Goal: Task Accomplishment & Management: Use online tool/utility

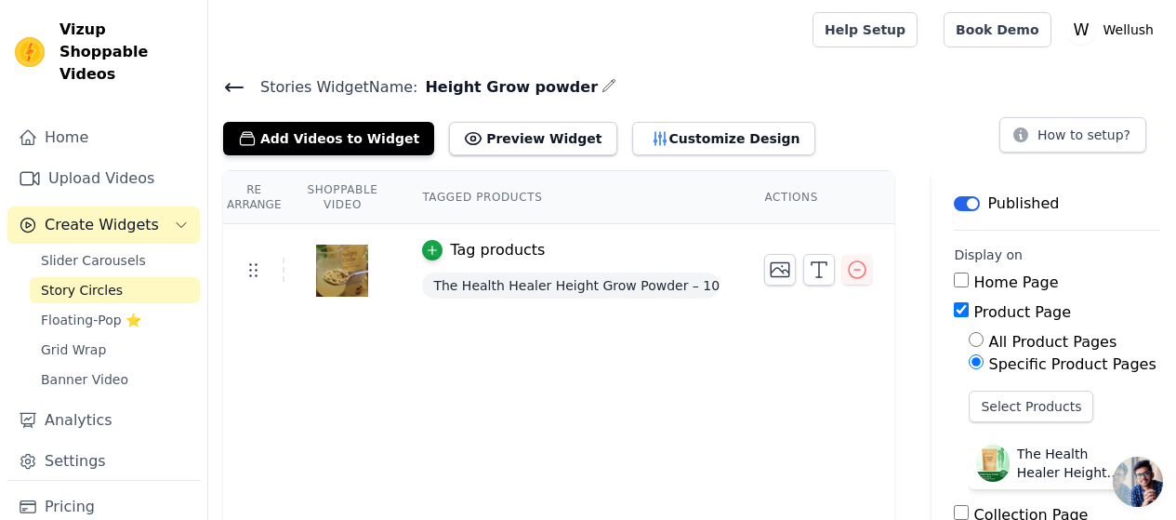
scroll to position [35, 0]
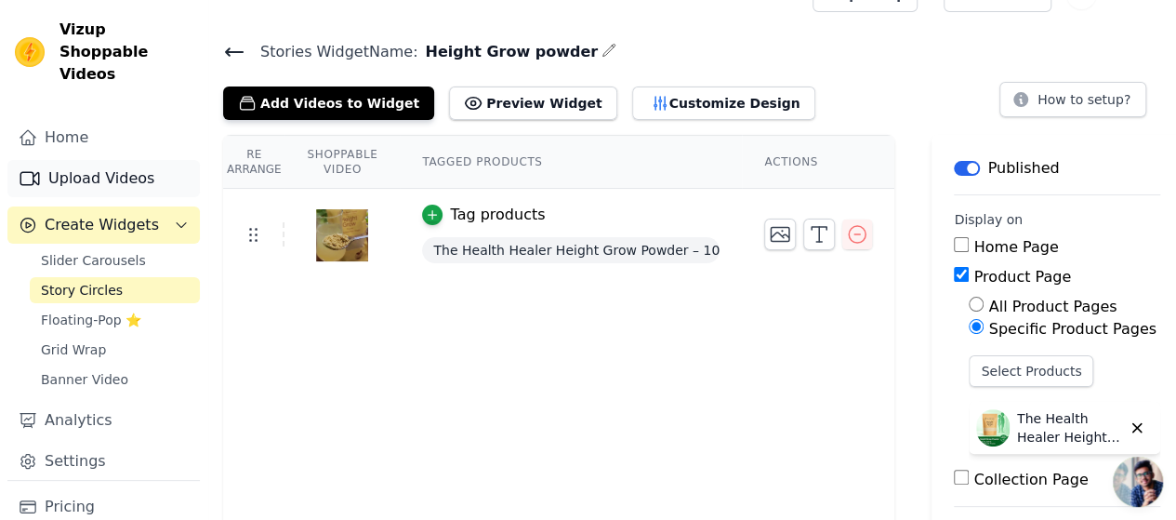
click at [128, 160] on link "Upload Videos" at bounding box center [103, 178] width 192 height 37
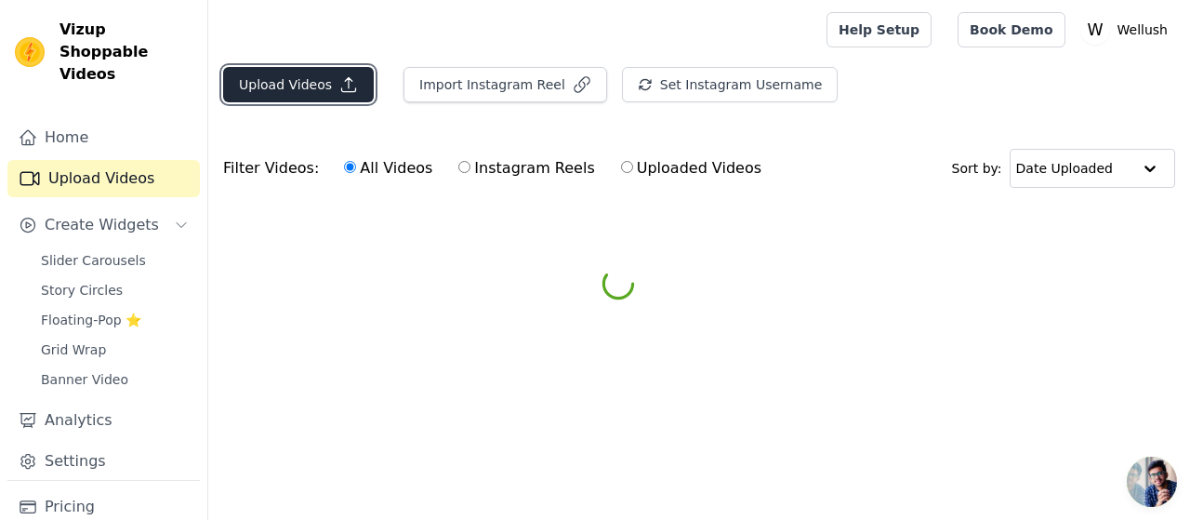
click at [269, 81] on button "Upload Videos" at bounding box center [298, 84] width 151 height 35
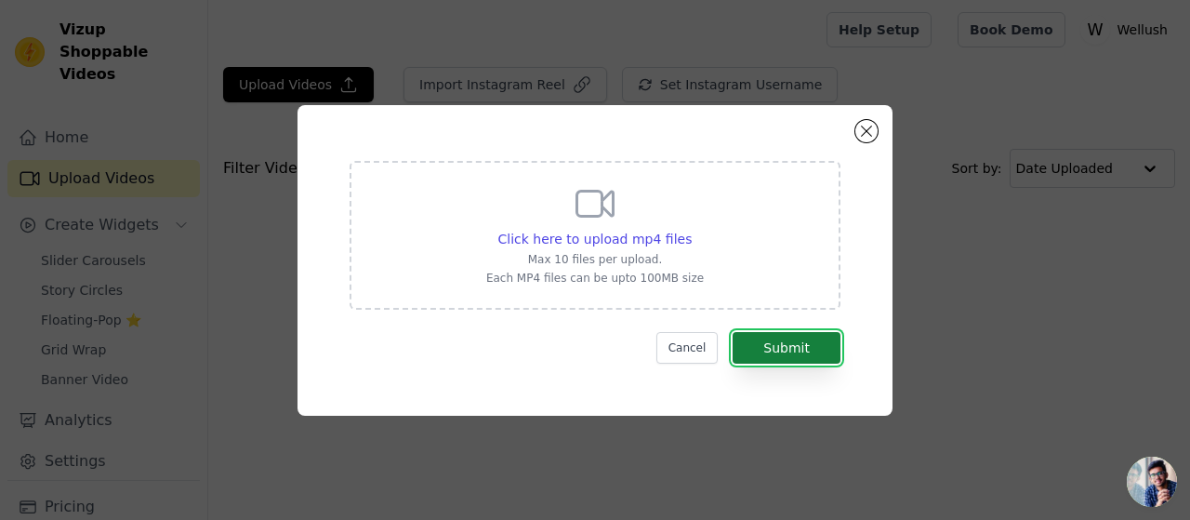
click at [805, 349] on button "Submit" at bounding box center [787, 348] width 108 height 32
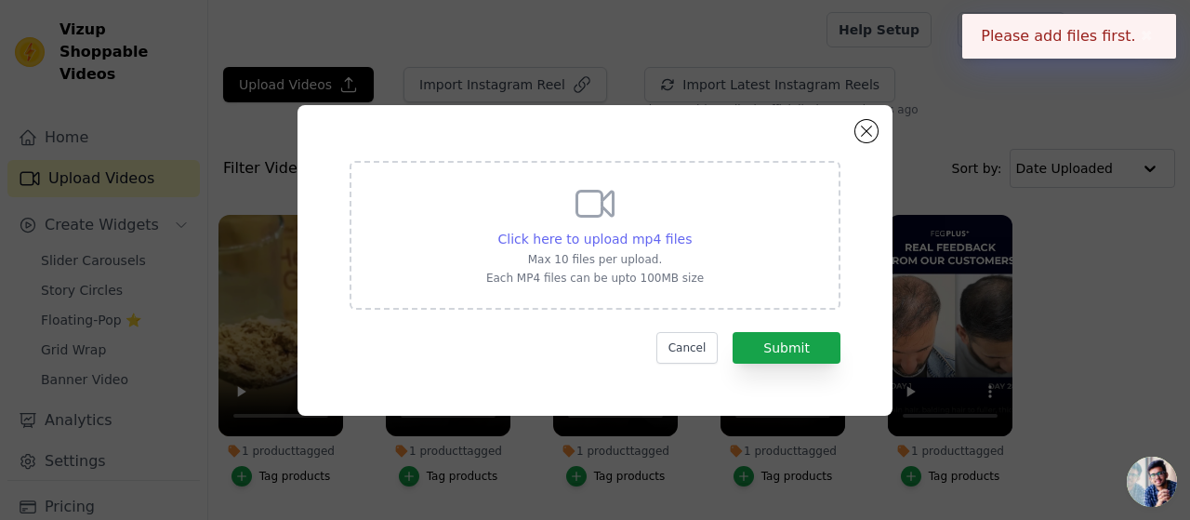
click at [595, 231] on span "Click here to upload mp4 files" at bounding box center [595, 238] width 194 height 15
click at [691, 230] on input "Click here to upload mp4 files Max 10 files per upload. Each MP4 files can be u…" at bounding box center [691, 229] width 1 height 1
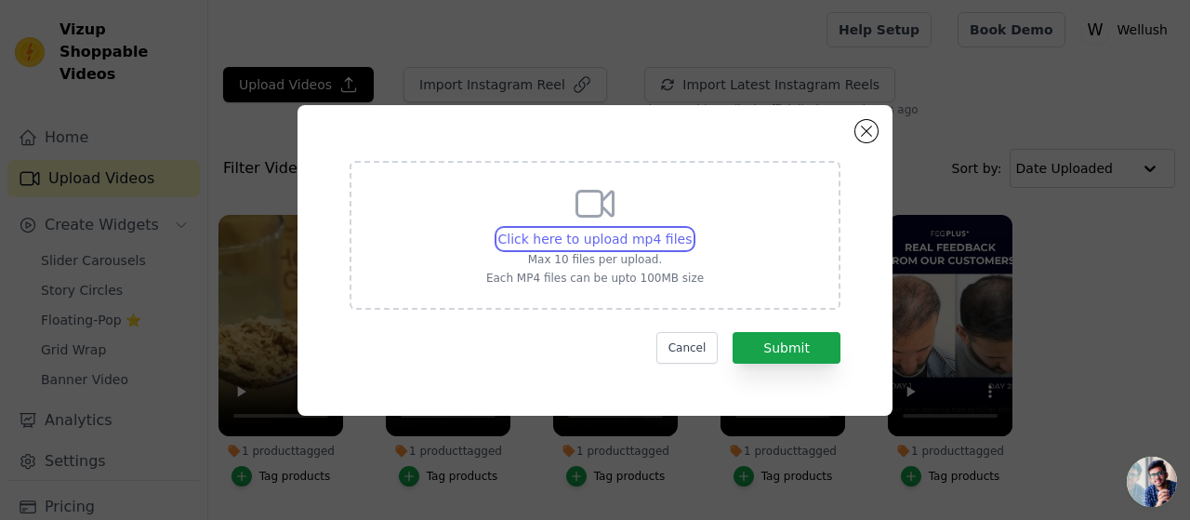
type input "C:\fakepath\Height grow powder video wellush.mp4"
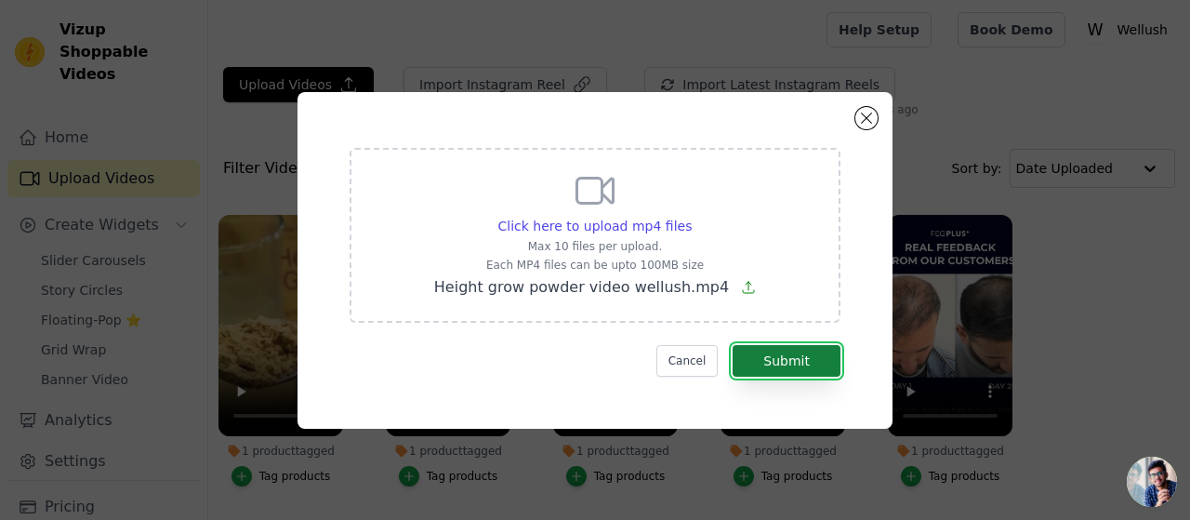
click at [783, 354] on button "Submit" at bounding box center [787, 361] width 108 height 32
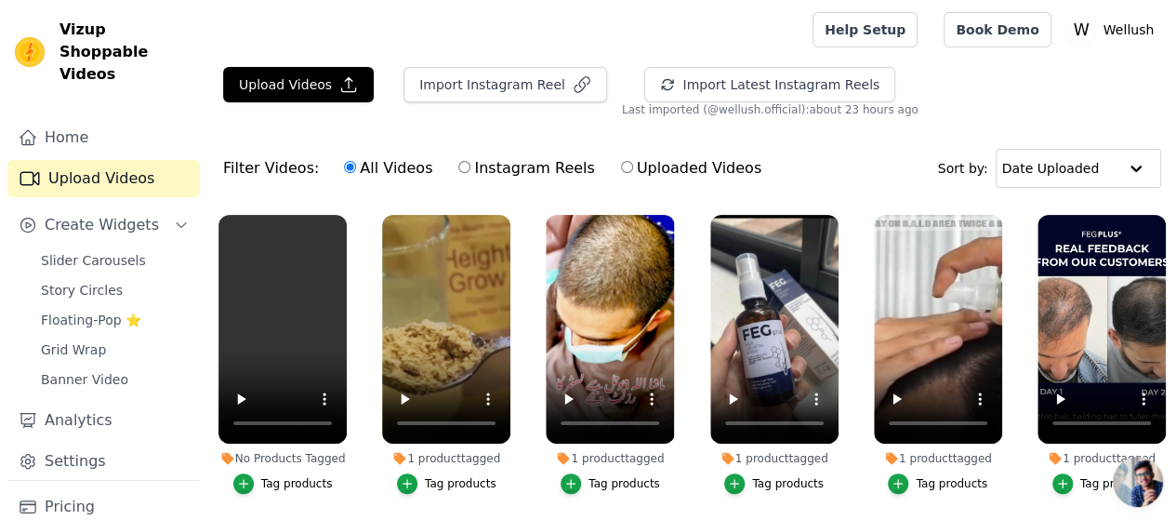
click at [279, 476] on div "Tag products" at bounding box center [297, 483] width 72 height 15
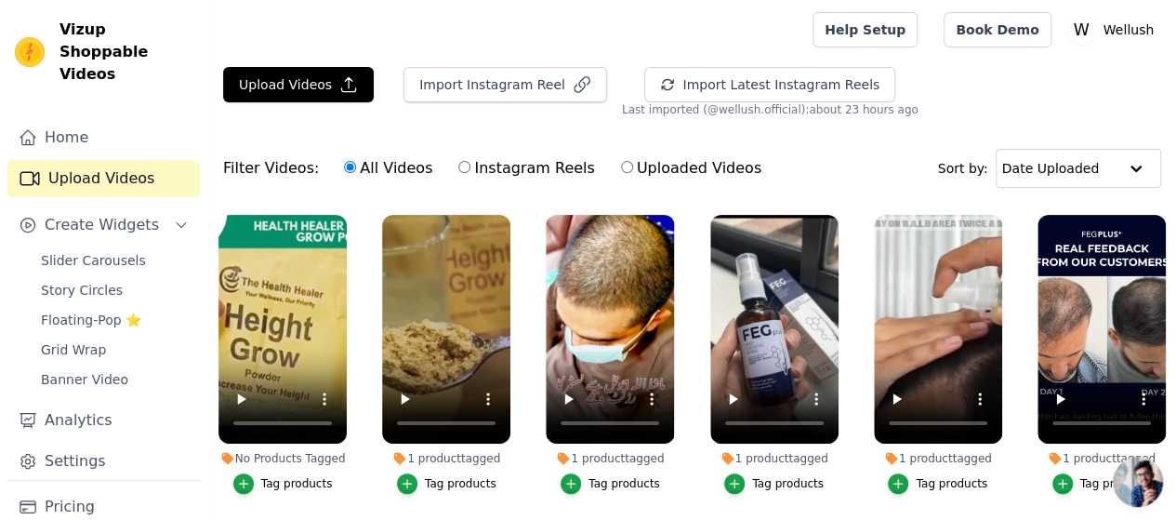
click at [288, 476] on div "Tag products" at bounding box center [297, 483] width 72 height 15
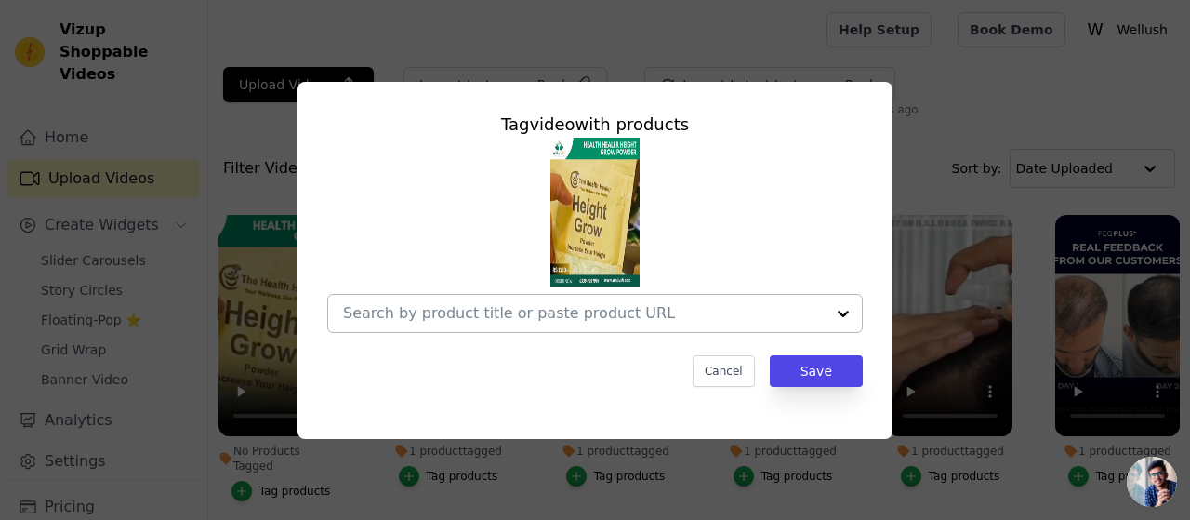
click at [833, 319] on div at bounding box center [843, 313] width 37 height 37
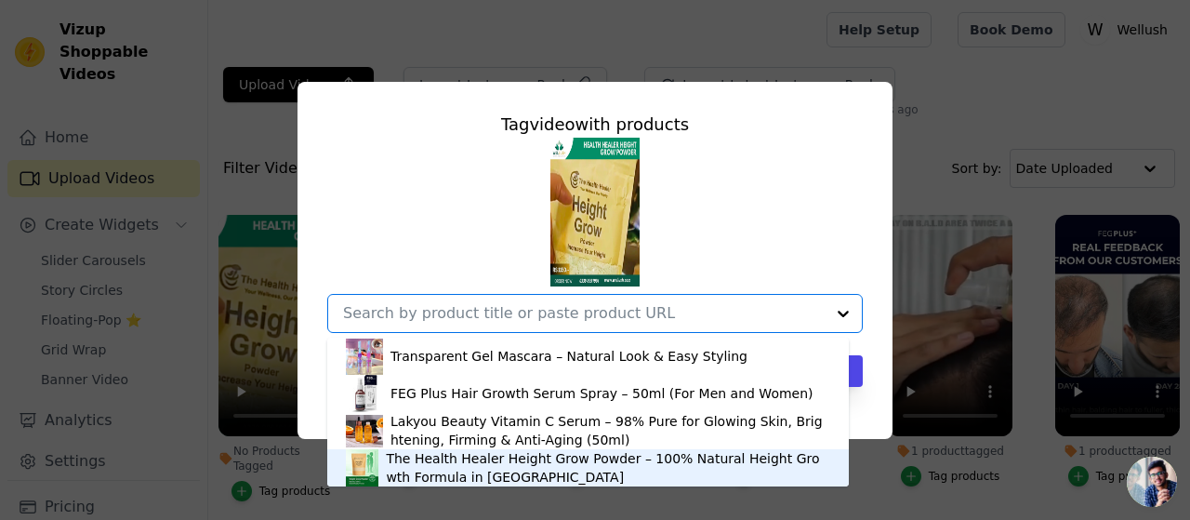
click at [495, 458] on div "The Health Healer Height Grow Powder – 100% Natural Height Growth Formula in [G…" at bounding box center [607, 467] width 443 height 37
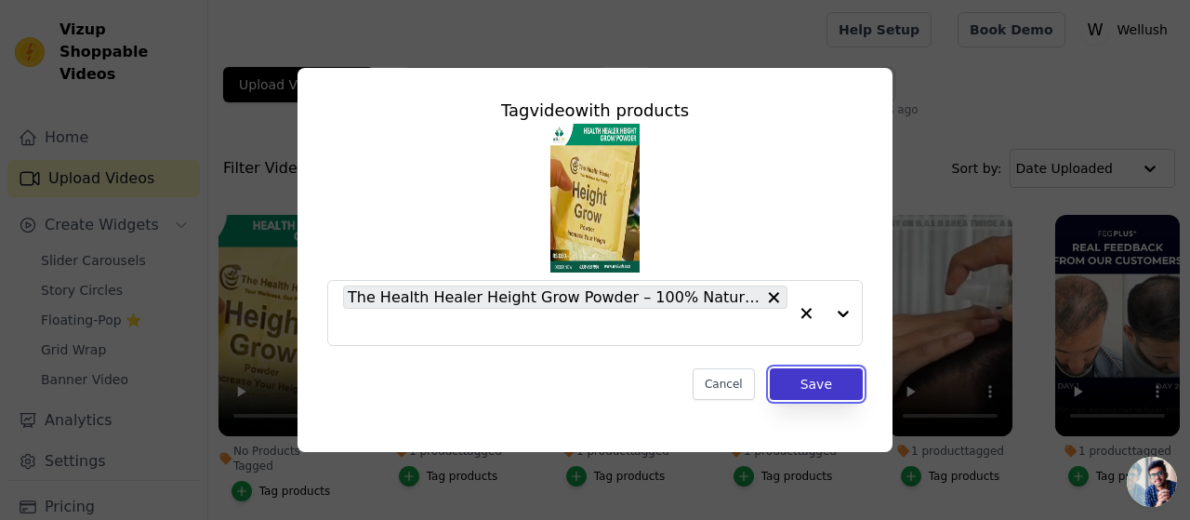
click at [798, 377] on button "Save" at bounding box center [816, 384] width 93 height 32
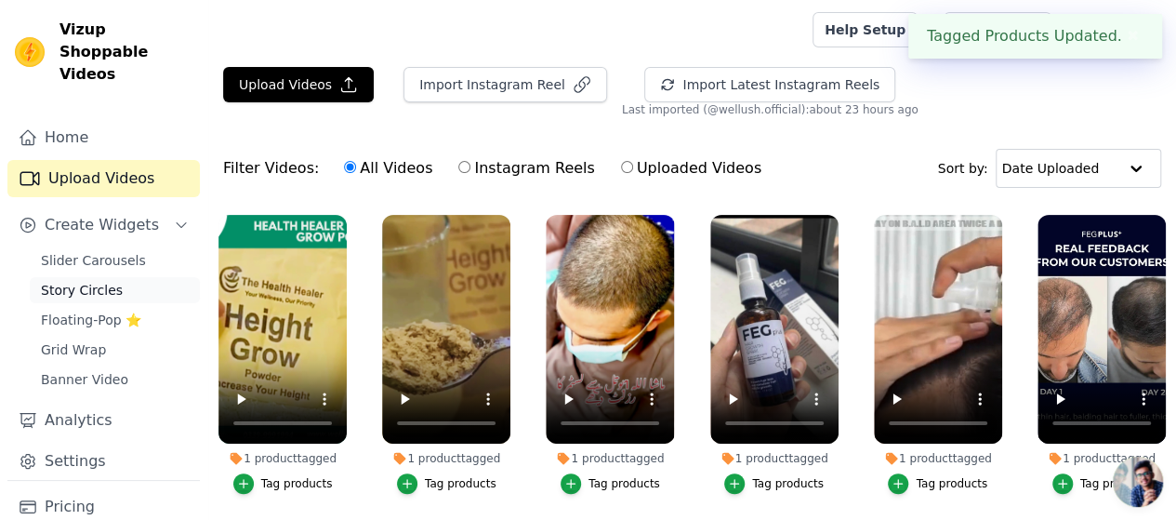
click at [110, 281] on span "Story Circles" at bounding box center [82, 290] width 82 height 19
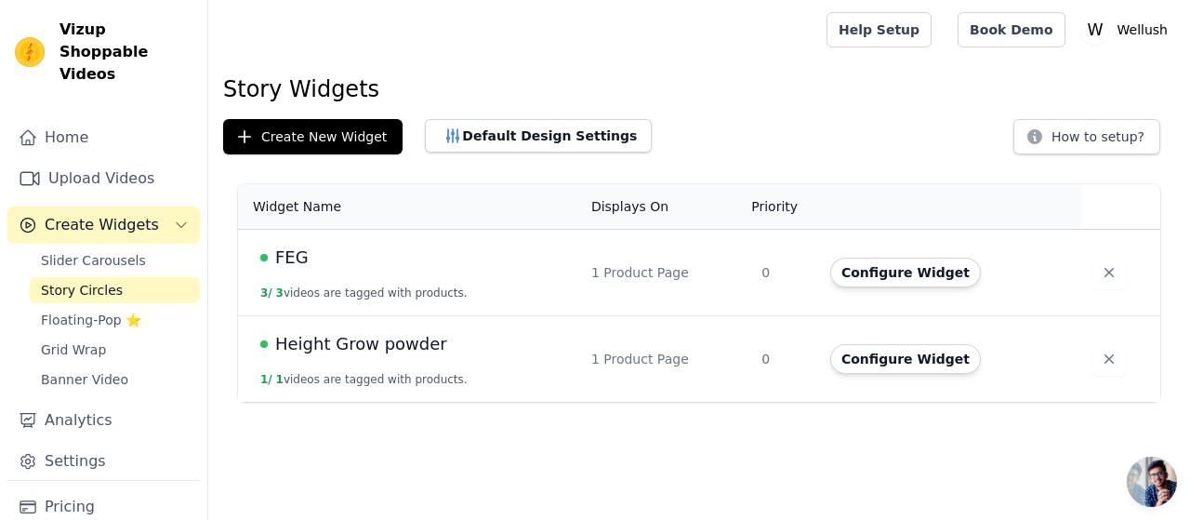
click at [416, 345] on span "Height Grow powder" at bounding box center [361, 344] width 172 height 26
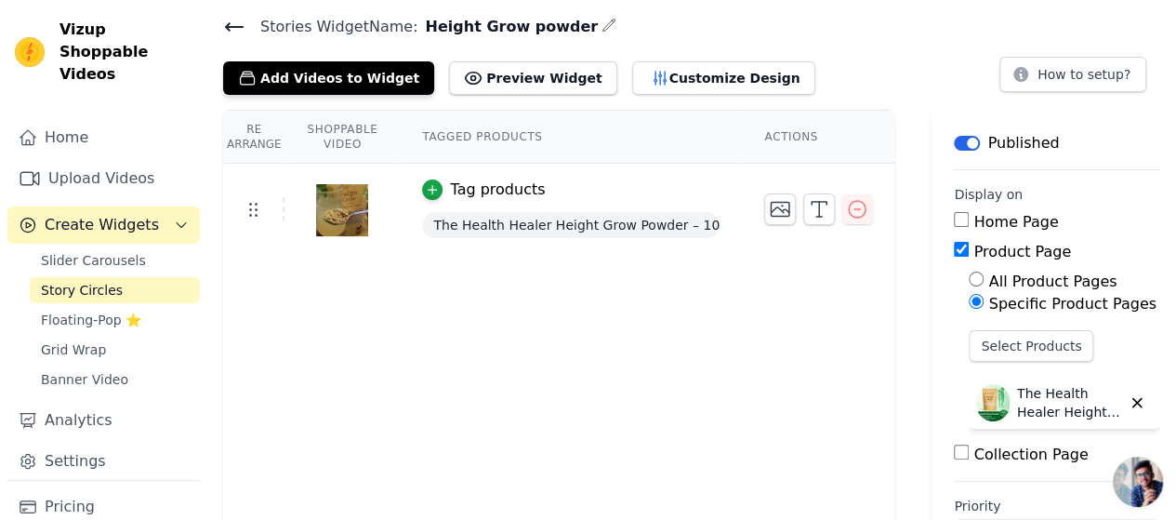
scroll to position [61, 0]
click at [426, 183] on icon "button" at bounding box center [432, 188] width 13 height 13
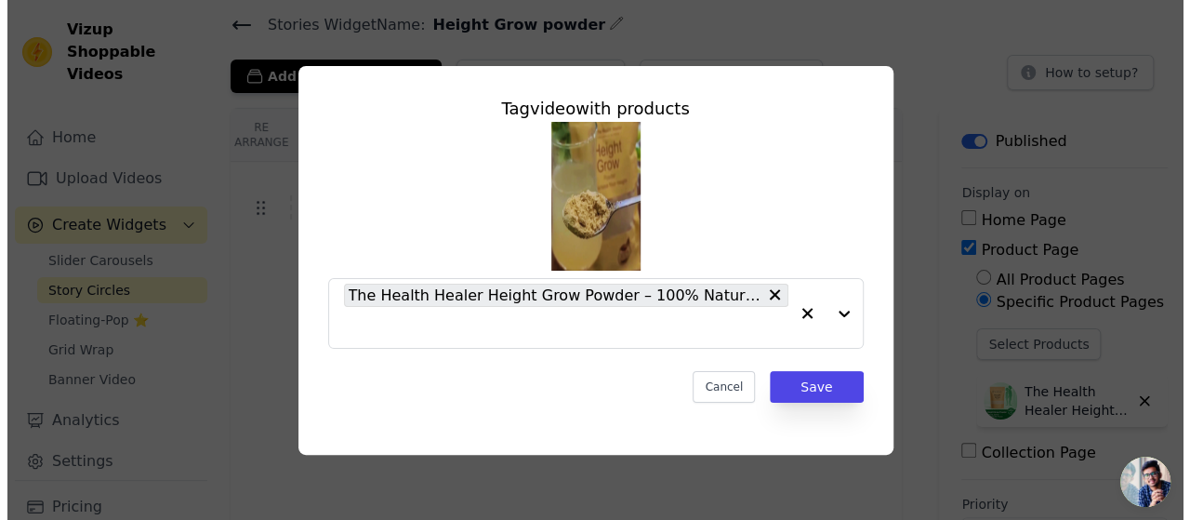
scroll to position [0, 0]
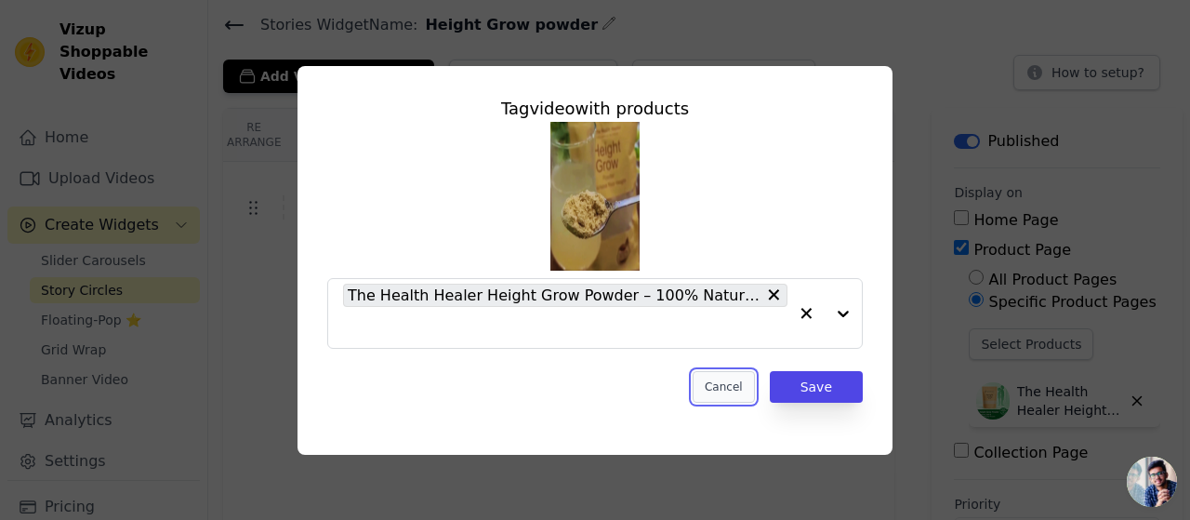
click at [737, 388] on button "Cancel" at bounding box center [724, 387] width 62 height 32
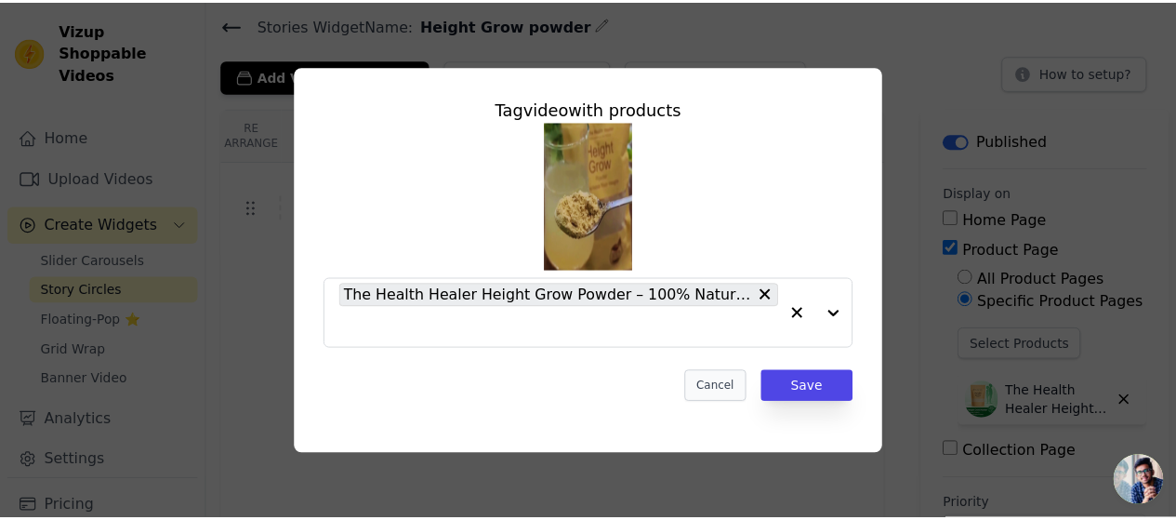
scroll to position [61, 0]
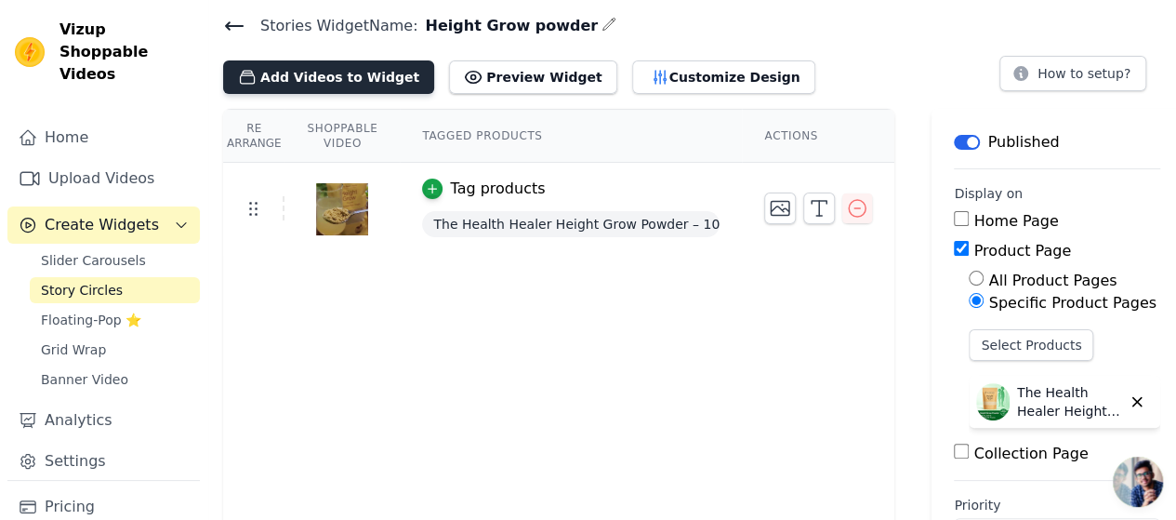
click at [357, 75] on button "Add Videos to Widget" at bounding box center [328, 76] width 211 height 33
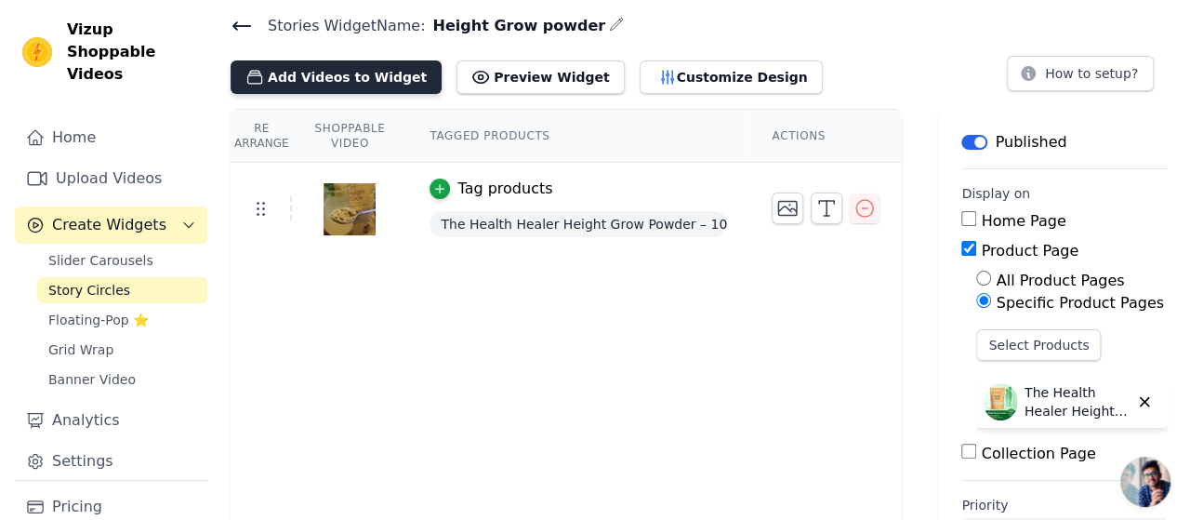
scroll to position [0, 0]
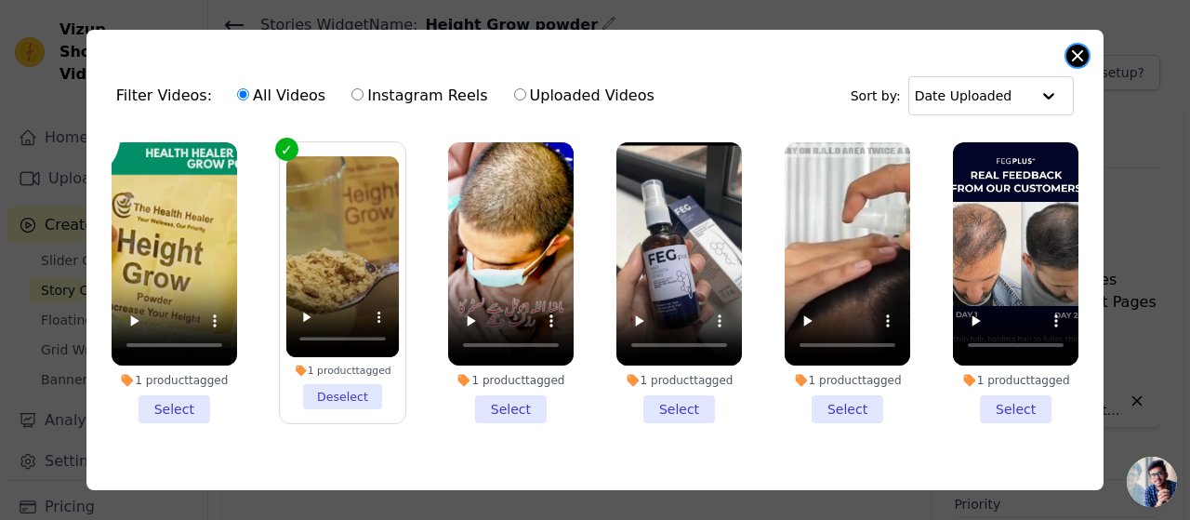
click at [1080, 54] on button "Close modal" at bounding box center [1077, 56] width 22 height 22
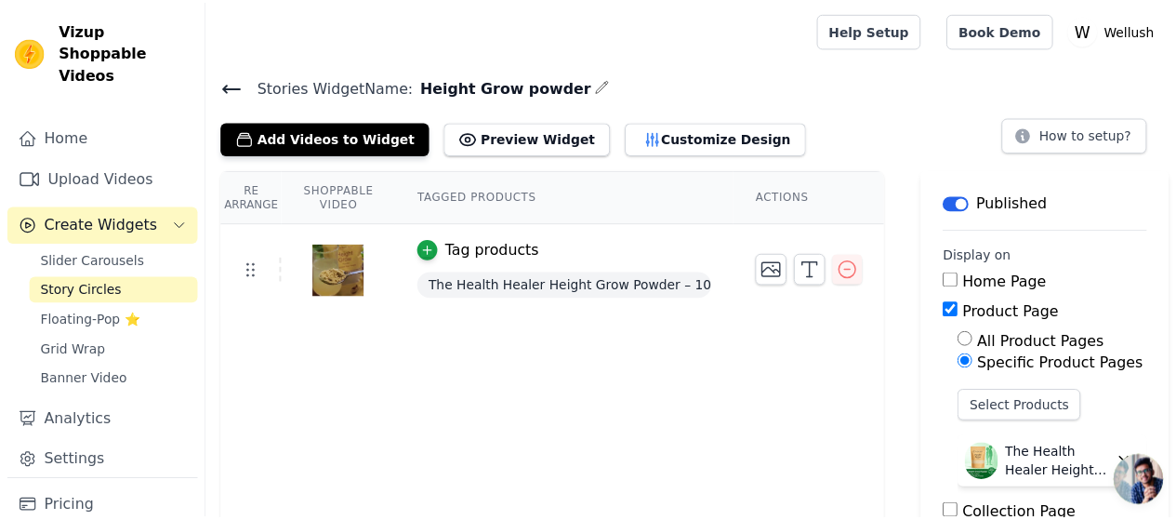
scroll to position [61, 0]
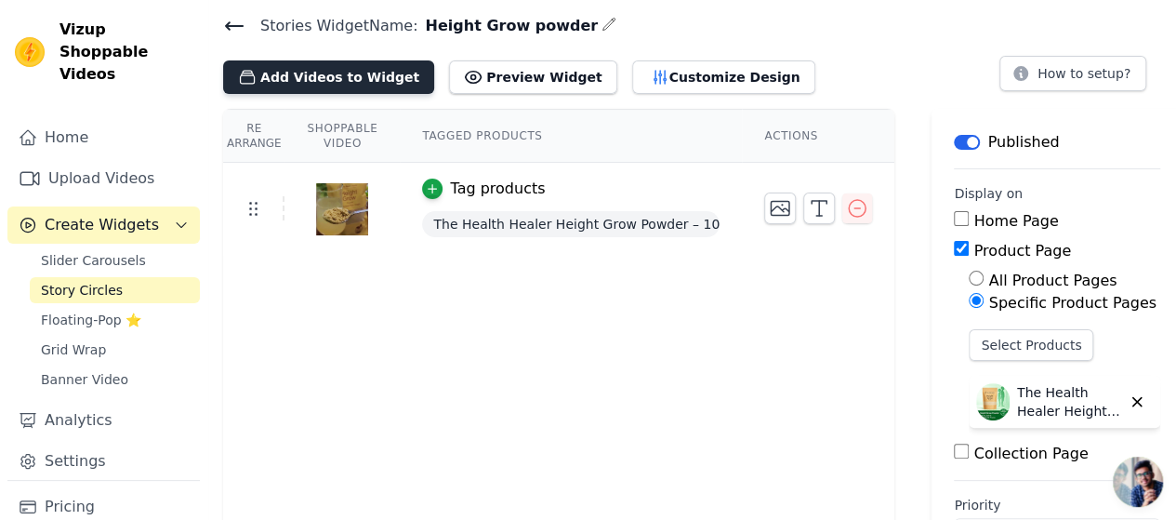
click at [316, 79] on button "Add Videos to Widget" at bounding box center [328, 76] width 211 height 33
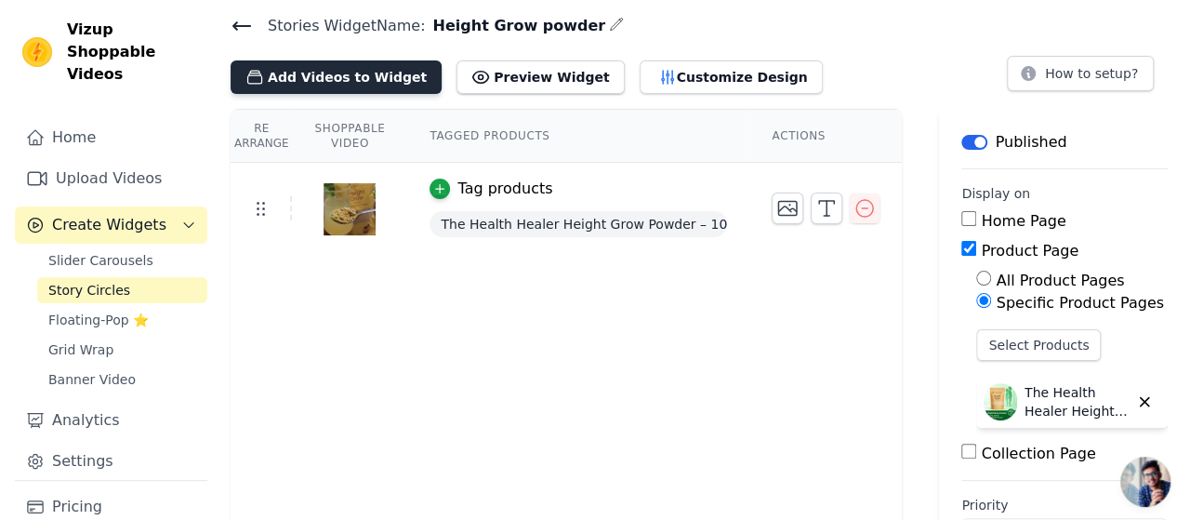
scroll to position [0, 0]
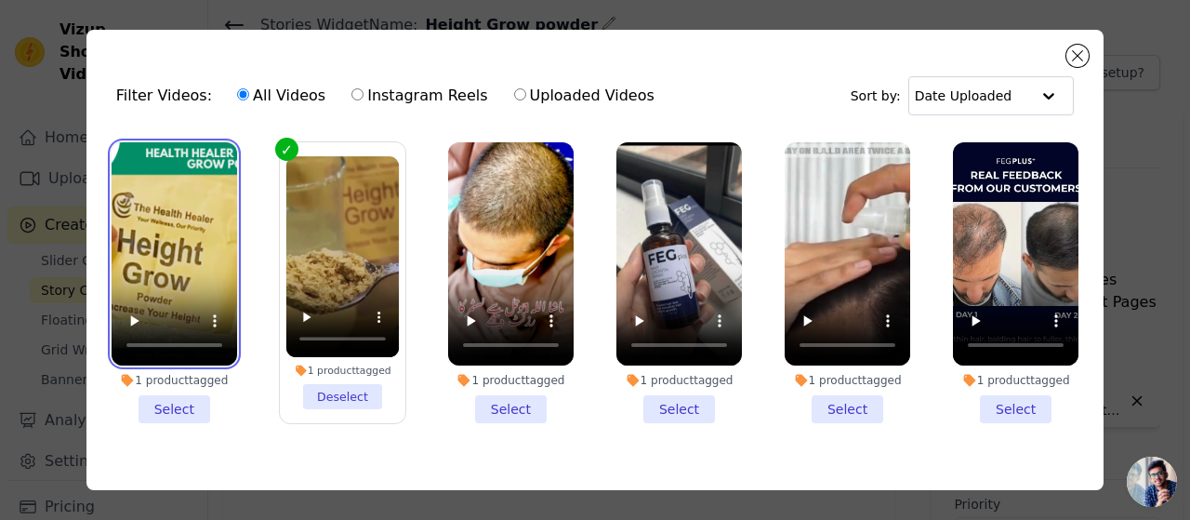
click at [197, 219] on video at bounding box center [175, 253] width 126 height 223
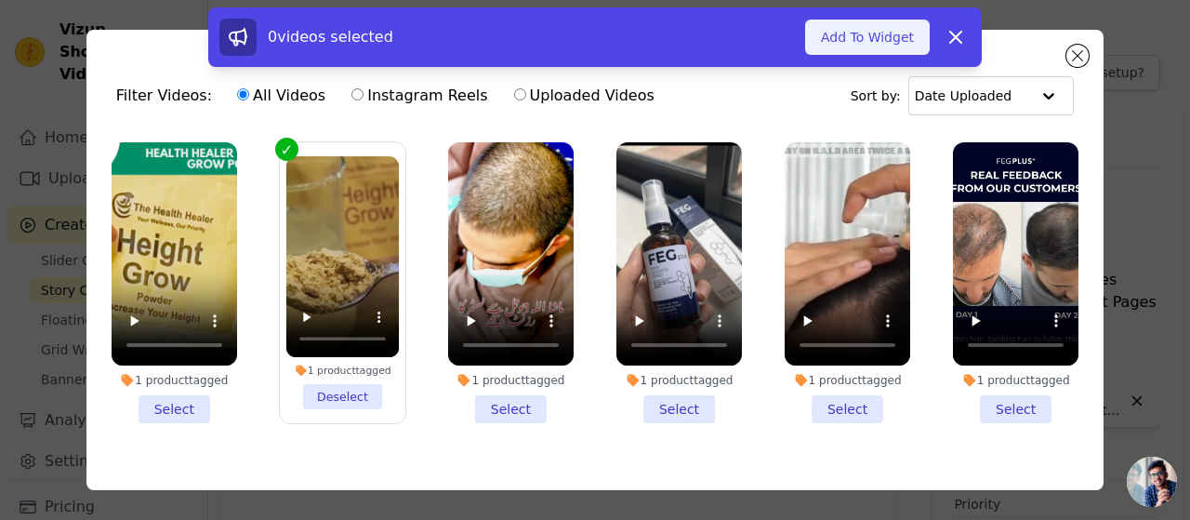
click at [883, 40] on button "Add To Widget" at bounding box center [867, 37] width 125 height 35
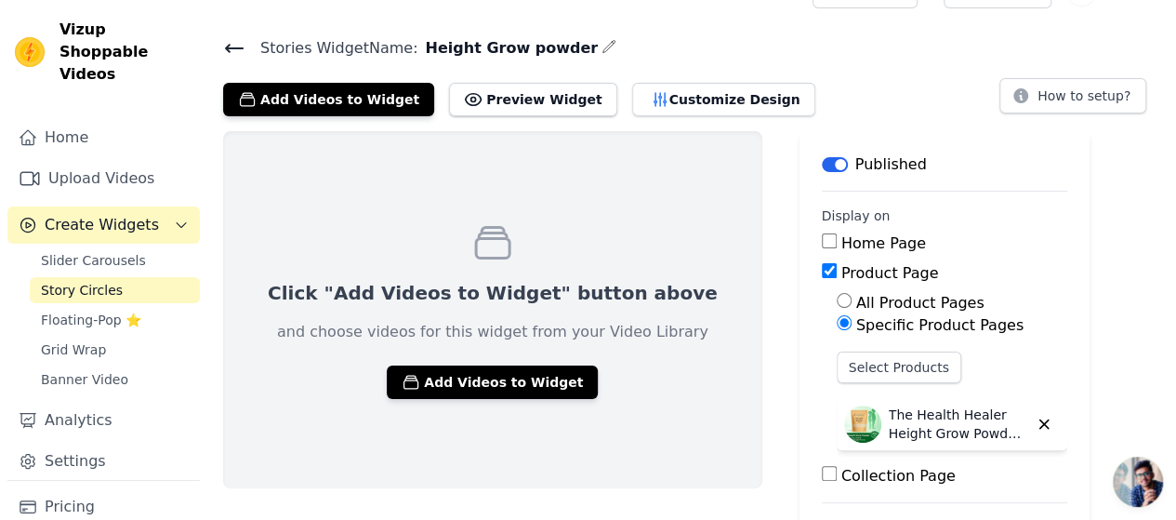
scroll to position [66, 0]
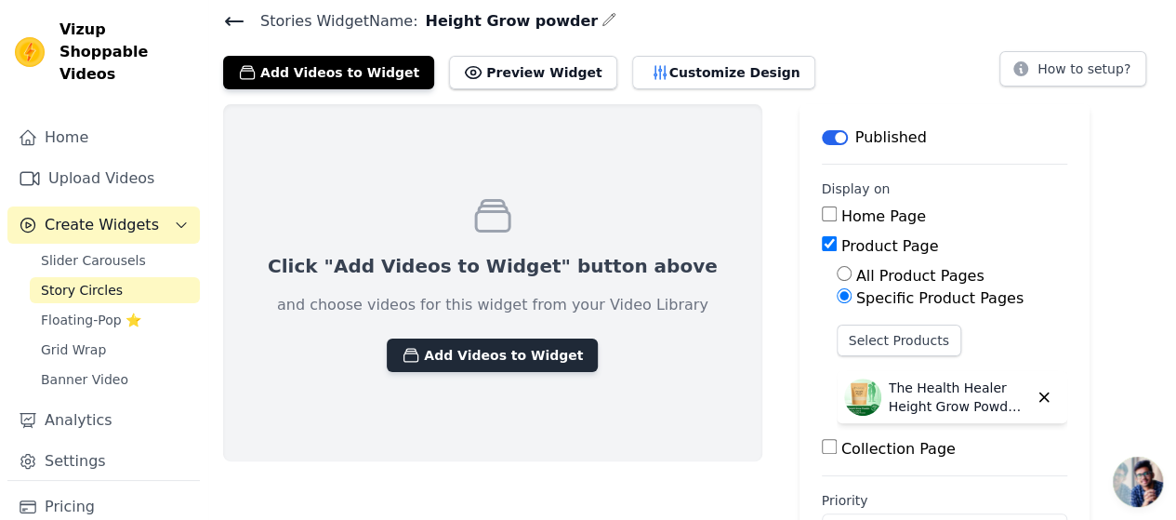
click at [477, 349] on button "Add Videos to Widget" at bounding box center [492, 354] width 211 height 33
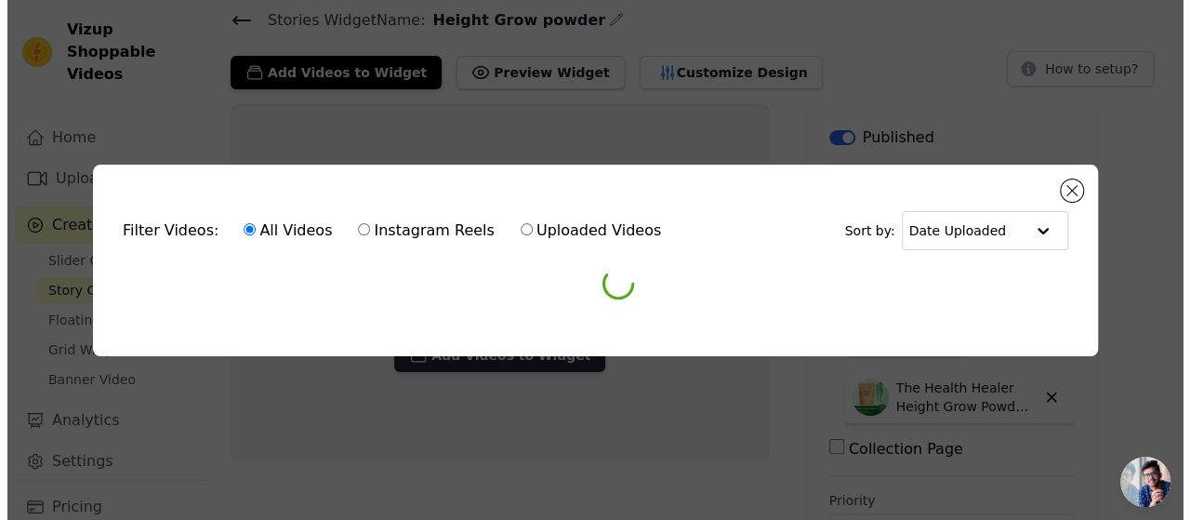
scroll to position [0, 0]
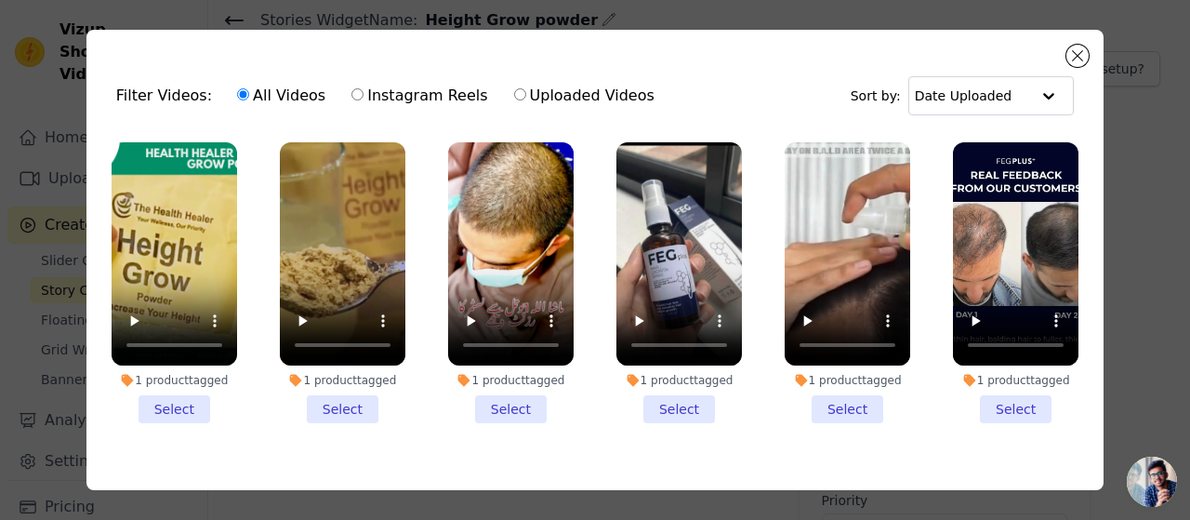
click at [182, 394] on li "1 product tagged Select" at bounding box center [175, 282] width 126 height 281
click at [0, 0] on input "1 product tagged Select" at bounding box center [0, 0] width 0 height 0
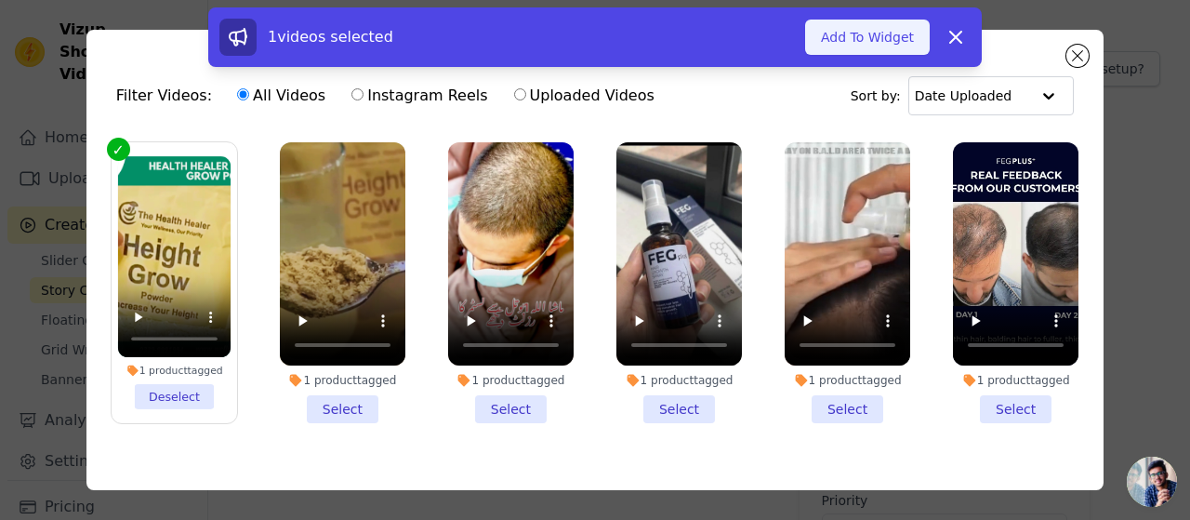
click at [871, 40] on button "Add To Widget" at bounding box center [867, 37] width 125 height 35
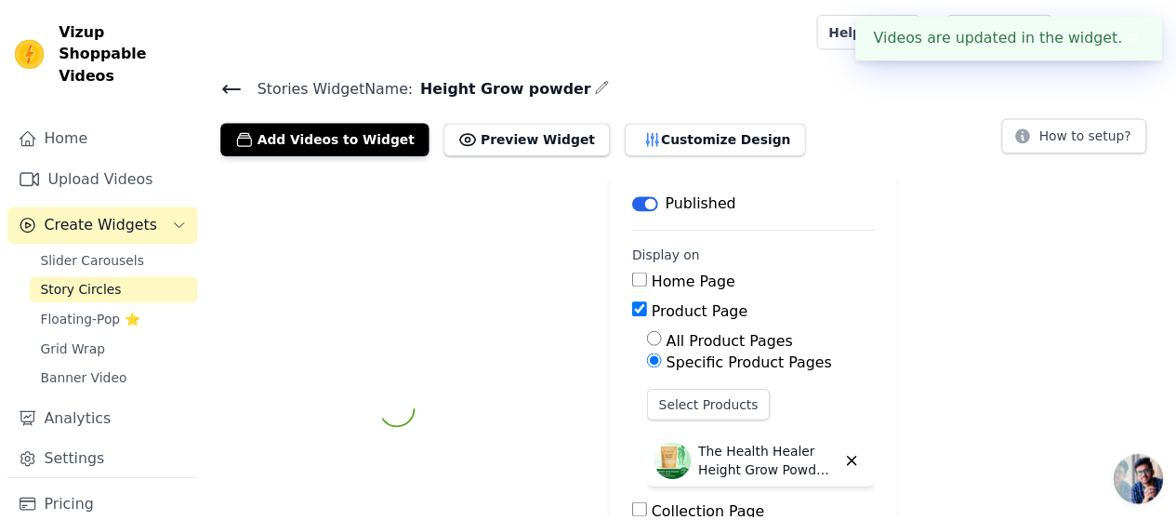
scroll to position [66, 0]
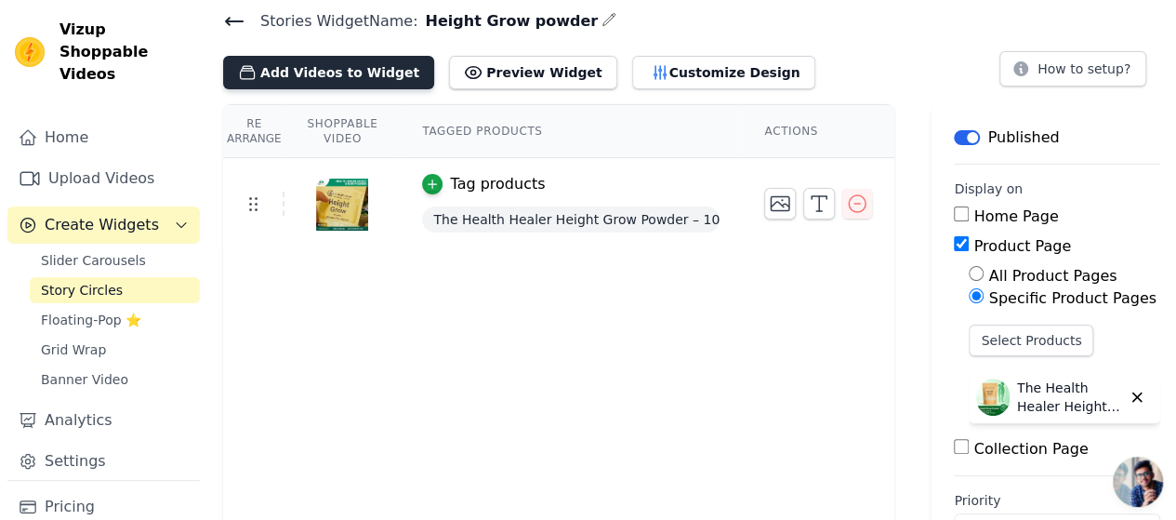
click at [320, 67] on button "Add Videos to Widget" at bounding box center [328, 72] width 211 height 33
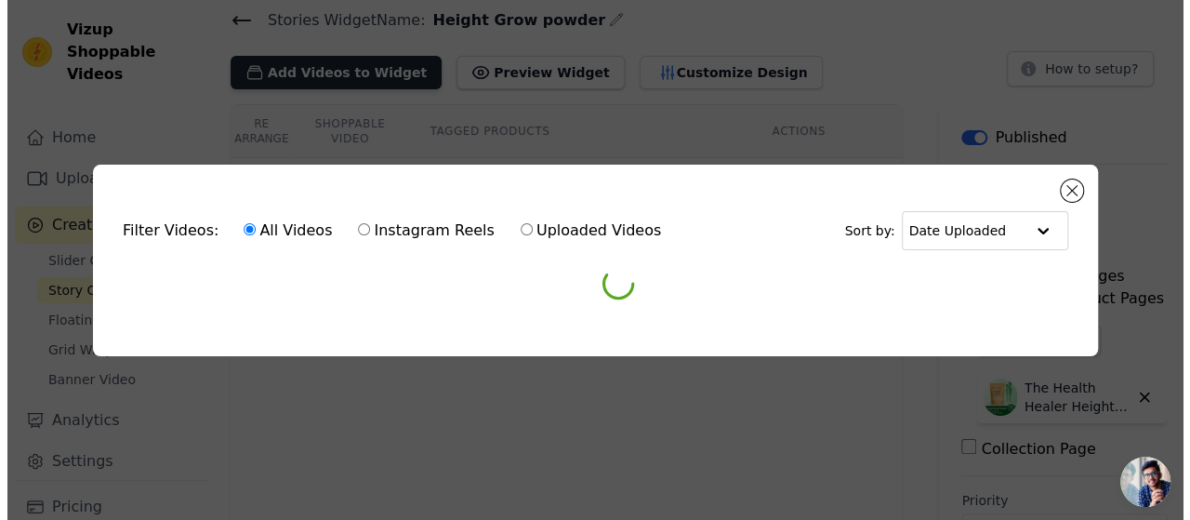
scroll to position [0, 0]
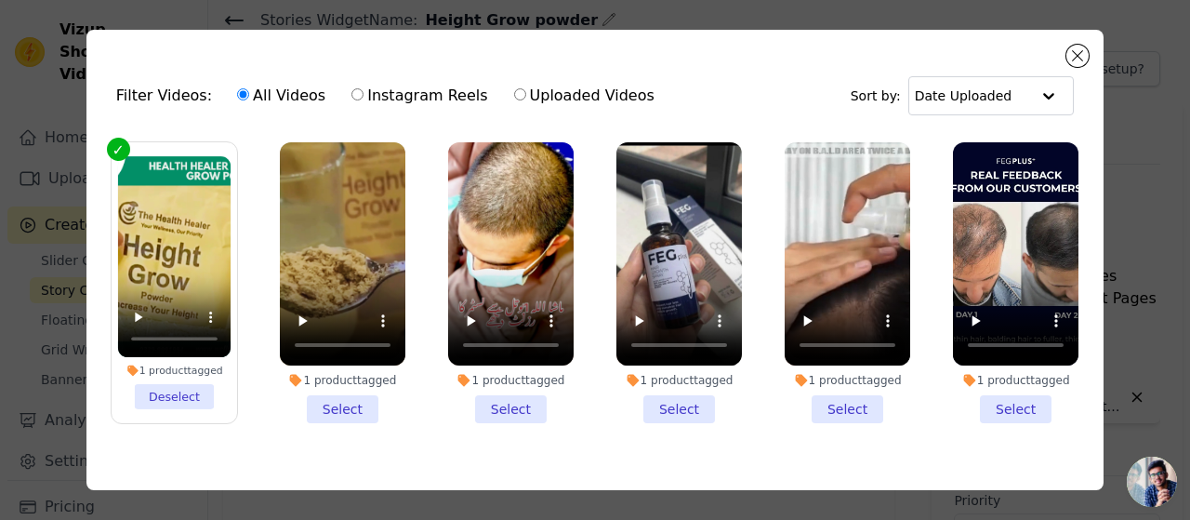
click at [339, 405] on li "1 product tagged Select" at bounding box center [343, 282] width 126 height 281
click at [0, 0] on input "1 product tagged Select" at bounding box center [0, 0] width 0 height 0
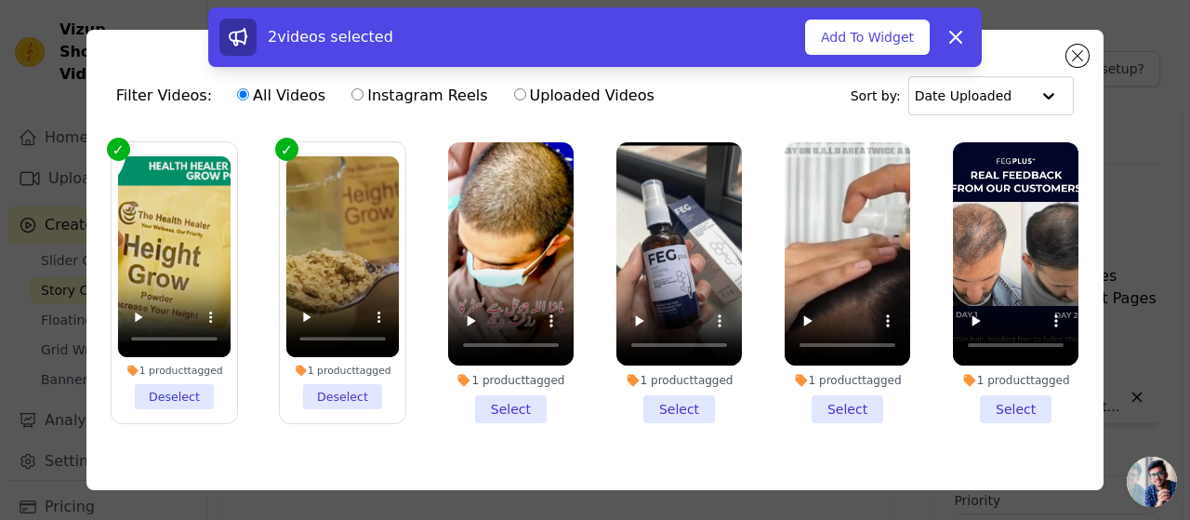
click at [121, 152] on label "1 product tagged Deselect" at bounding box center [174, 282] width 127 height 283
click at [0, 0] on input "1 product tagged Deselect" at bounding box center [0, 0] width 0 height 0
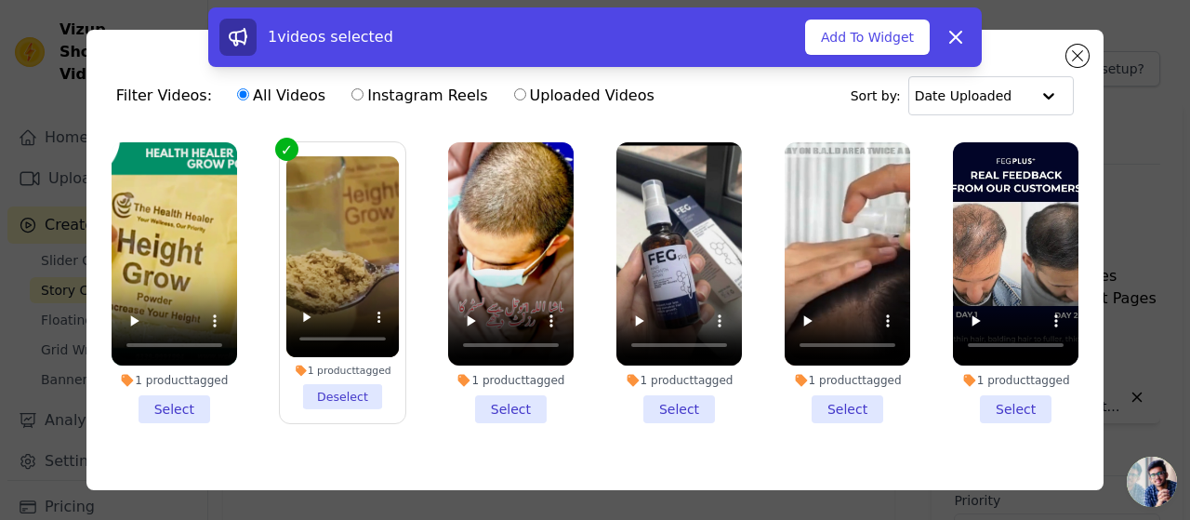
click at [193, 400] on li "1 product tagged Select" at bounding box center [175, 282] width 126 height 281
click at [0, 0] on input "1 product tagged Select" at bounding box center [0, 0] width 0 height 0
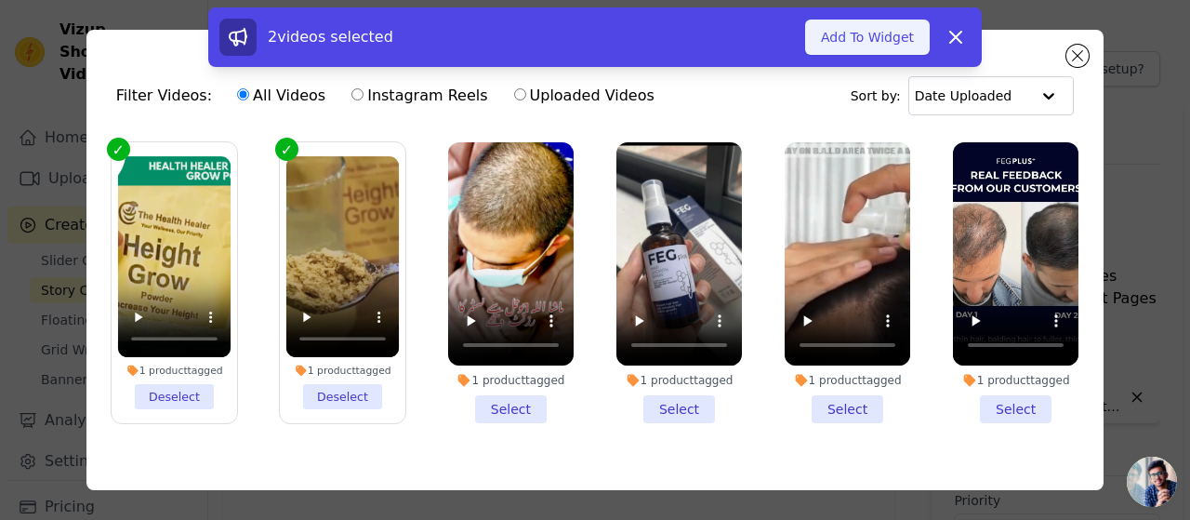
click at [887, 28] on button "Add To Widget" at bounding box center [867, 37] width 125 height 35
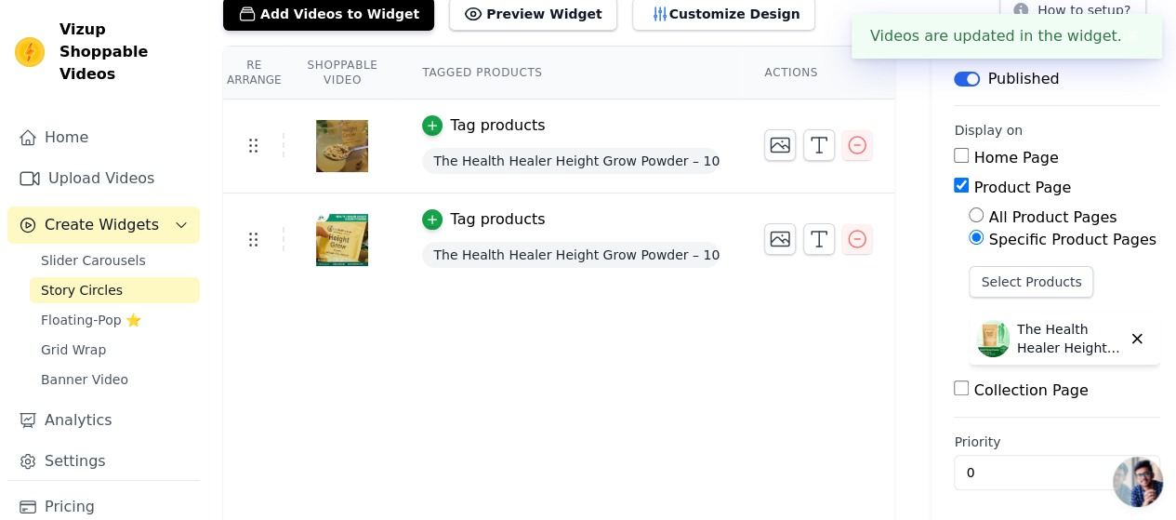
scroll to position [128, 0]
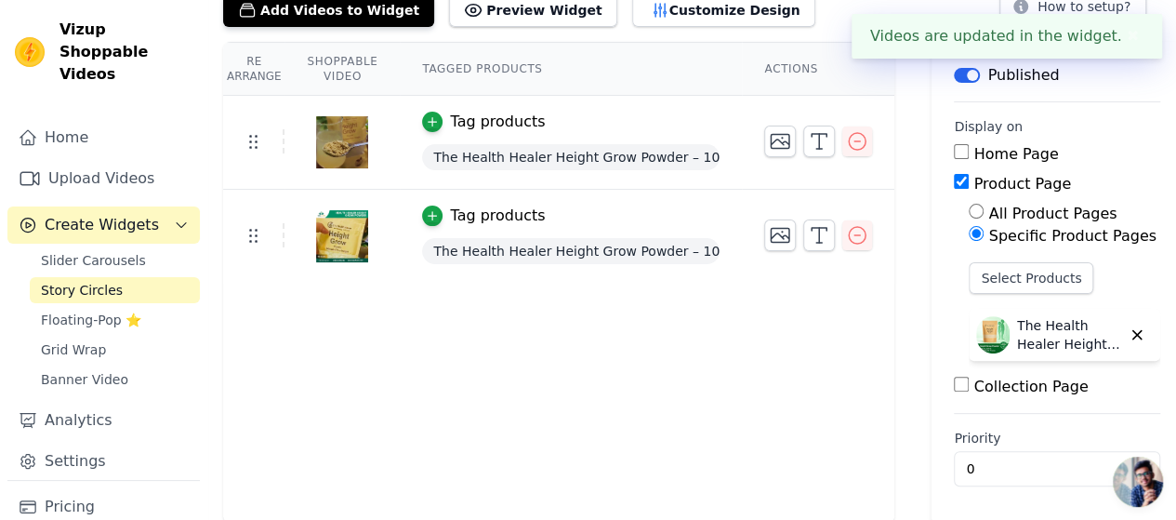
click at [954, 384] on input "Collection Page" at bounding box center [961, 384] width 15 height 15
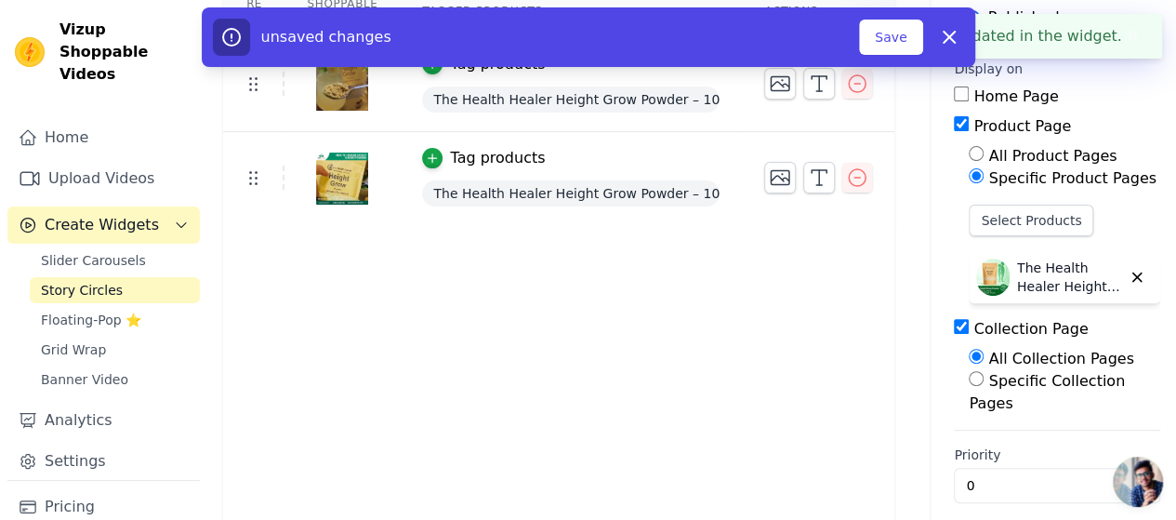
scroll to position [203, 0]
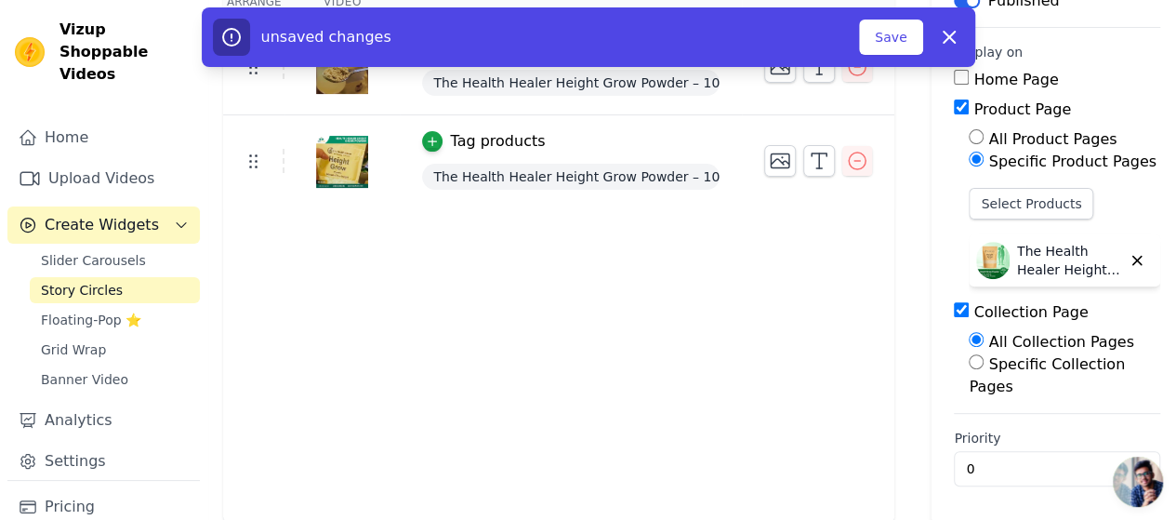
click at [954, 306] on input "Collection Page" at bounding box center [961, 309] width 15 height 15
checkbox input "false"
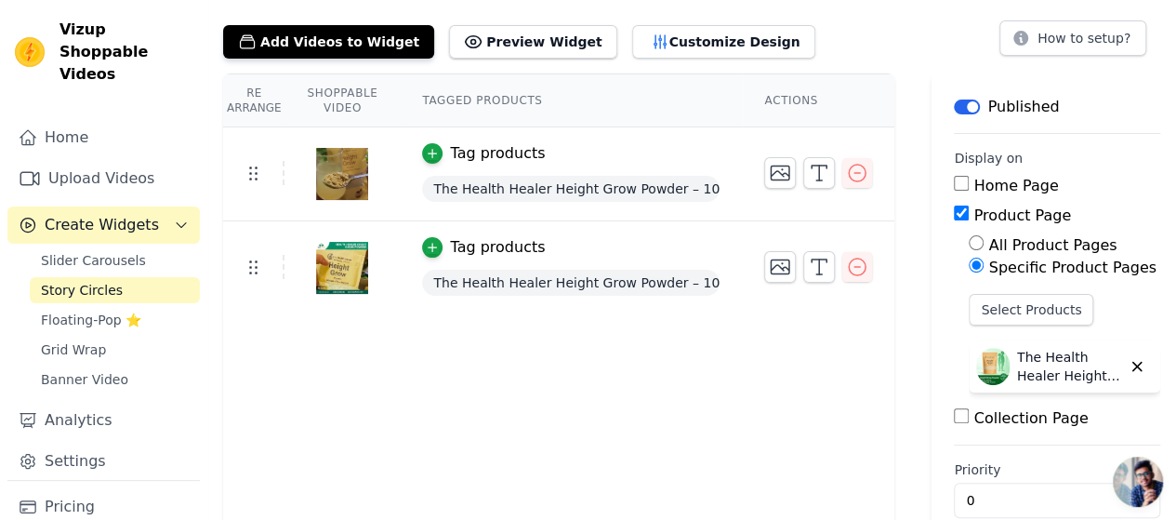
scroll to position [66, 0]
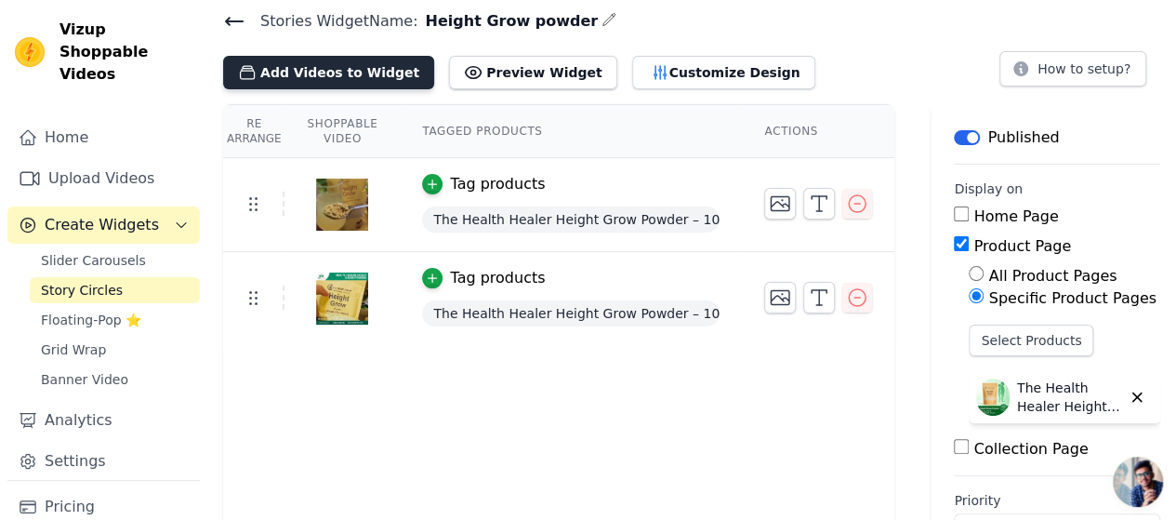
click at [320, 70] on button "Add Videos to Widget" at bounding box center [328, 72] width 211 height 33
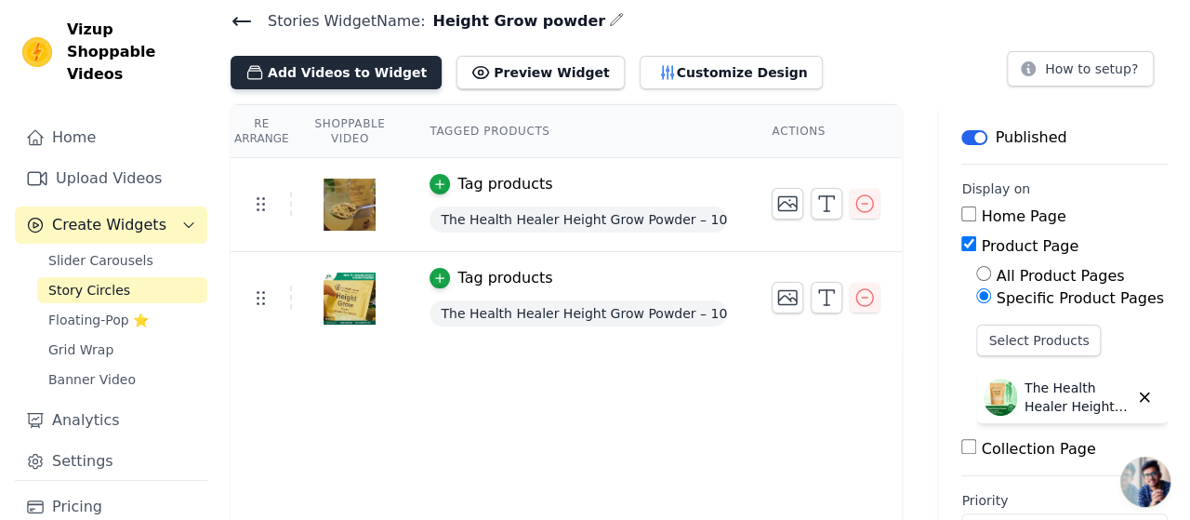
scroll to position [0, 0]
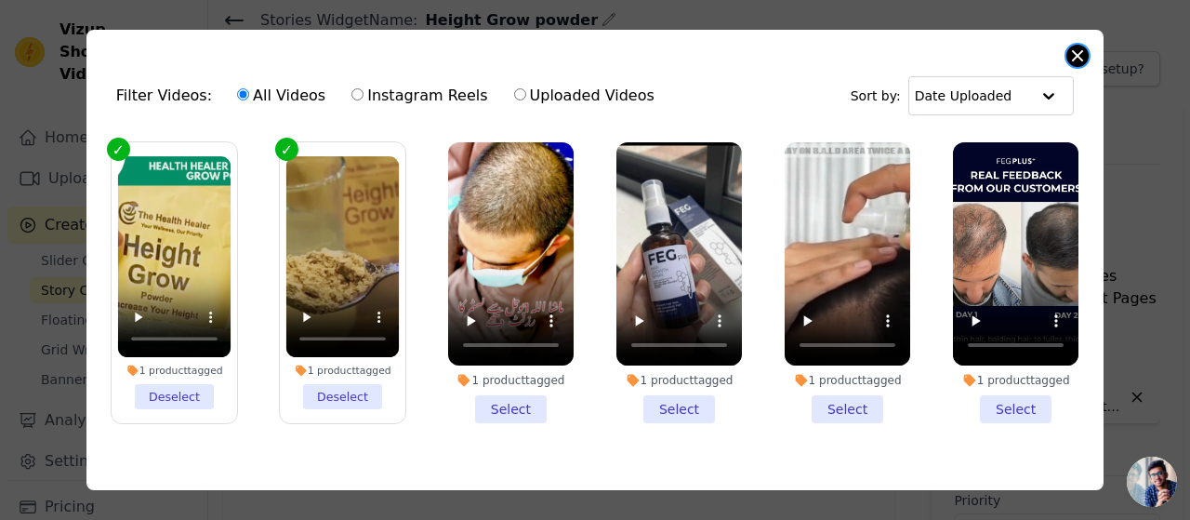
click at [1078, 51] on button "Close modal" at bounding box center [1077, 56] width 22 height 22
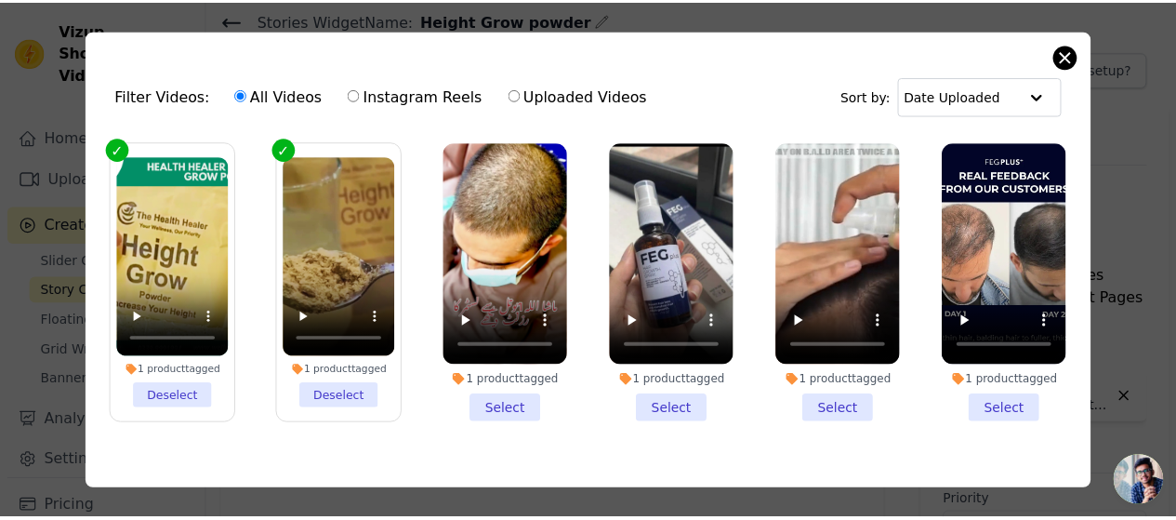
scroll to position [66, 0]
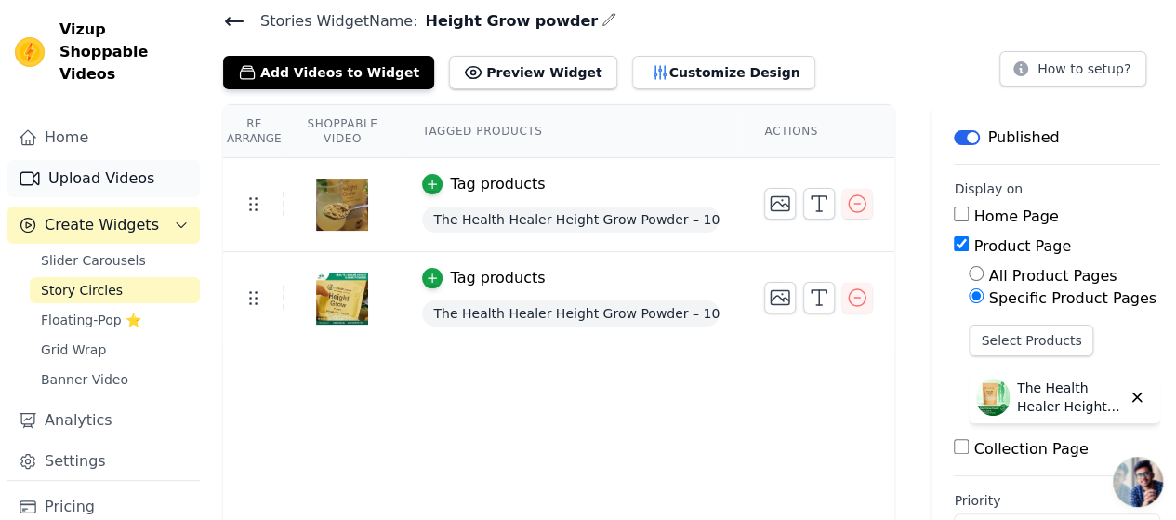
click at [91, 160] on link "Upload Videos" at bounding box center [103, 178] width 192 height 37
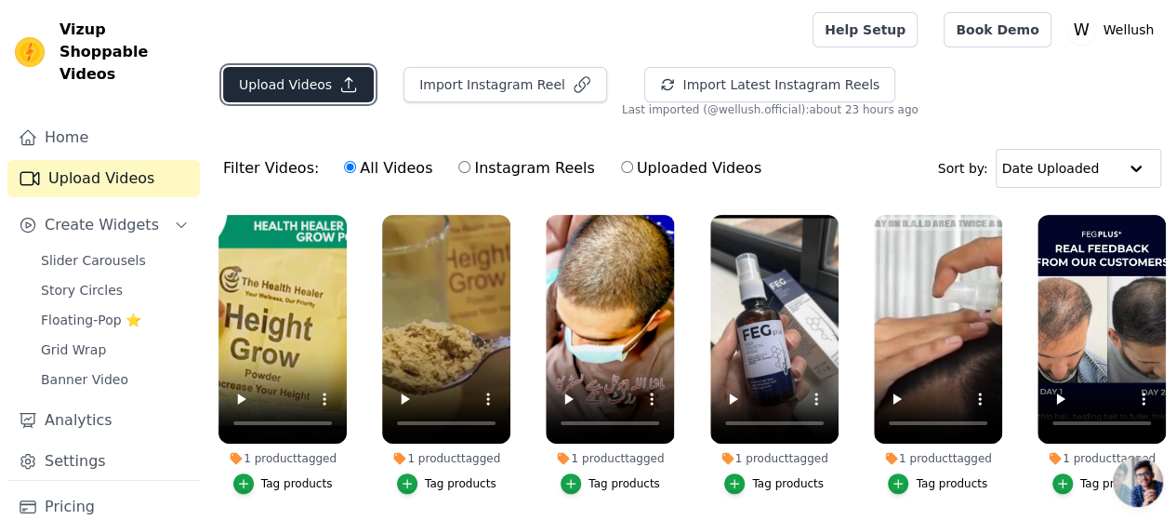
click at [320, 81] on button "Upload Videos" at bounding box center [298, 84] width 151 height 35
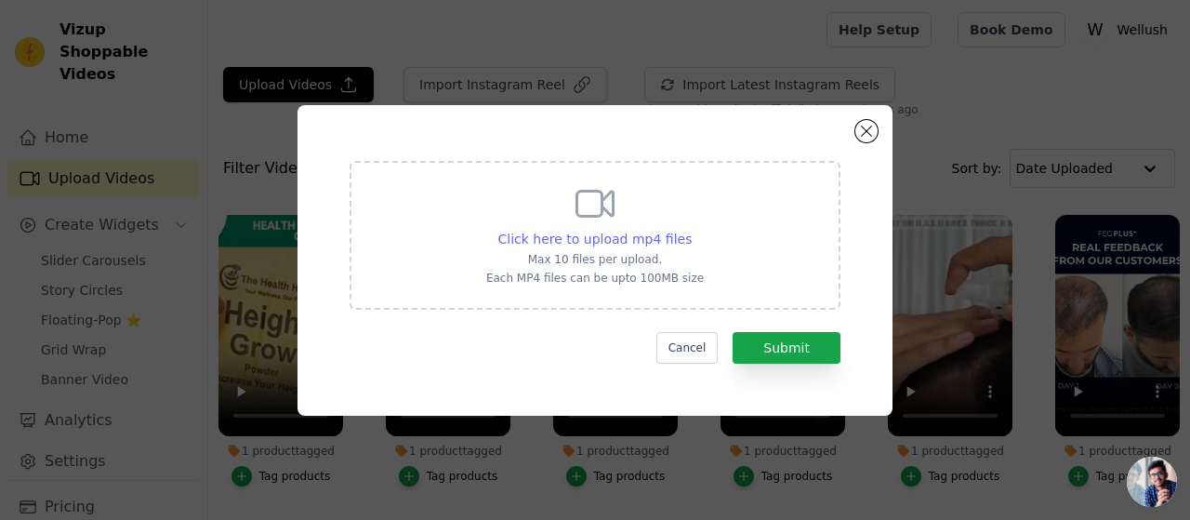
click at [599, 236] on span "Click here to upload mp4 files" at bounding box center [595, 238] width 194 height 15
click at [691, 230] on input "Click here to upload mp4 files Max 10 files per upload. Each MP4 files can be u…" at bounding box center [691, 229] width 1 height 1
type input "C:\fakepath\Height grow powdwe video 3.mp4"
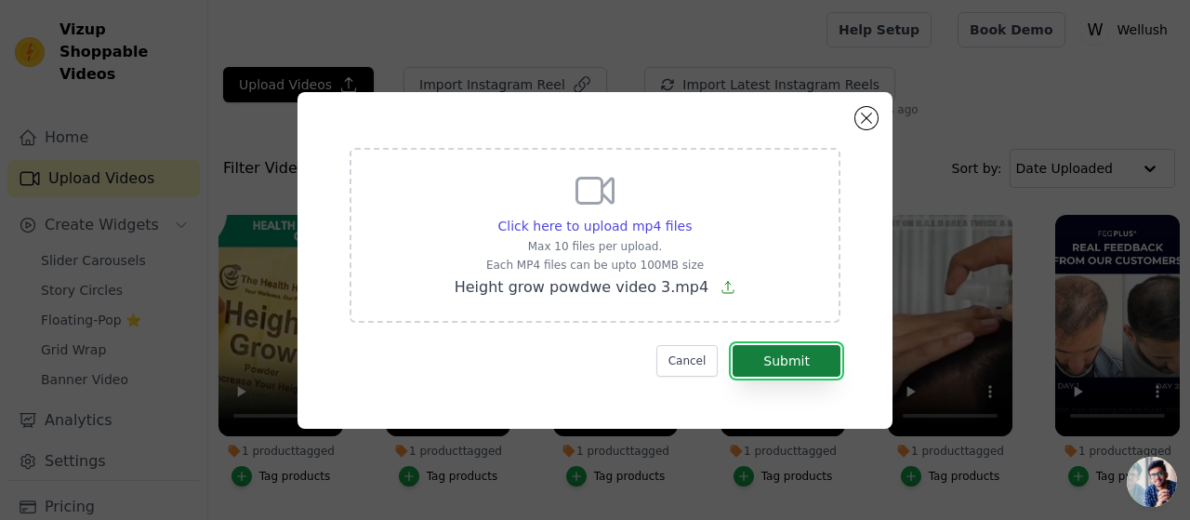
click at [792, 358] on button "Submit" at bounding box center [787, 361] width 108 height 32
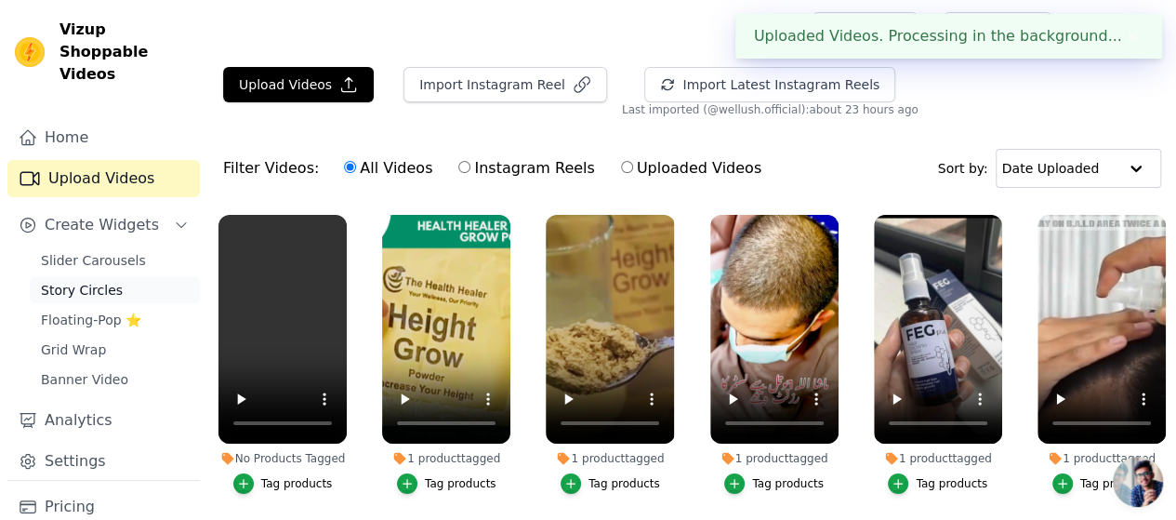
click at [93, 281] on span "Story Circles" at bounding box center [82, 290] width 82 height 19
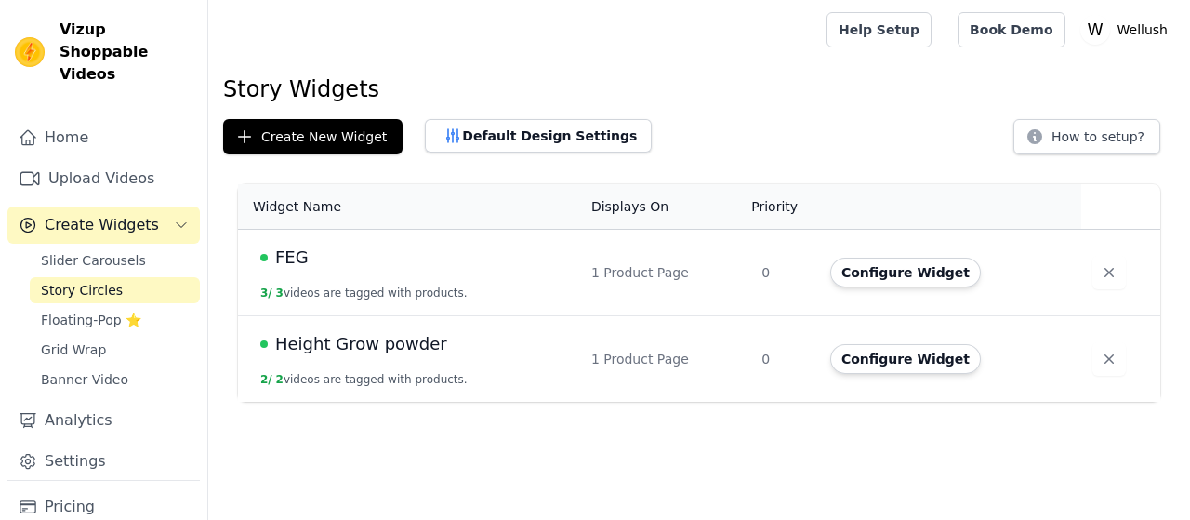
click at [366, 336] on span "Height Grow powder" at bounding box center [361, 344] width 172 height 26
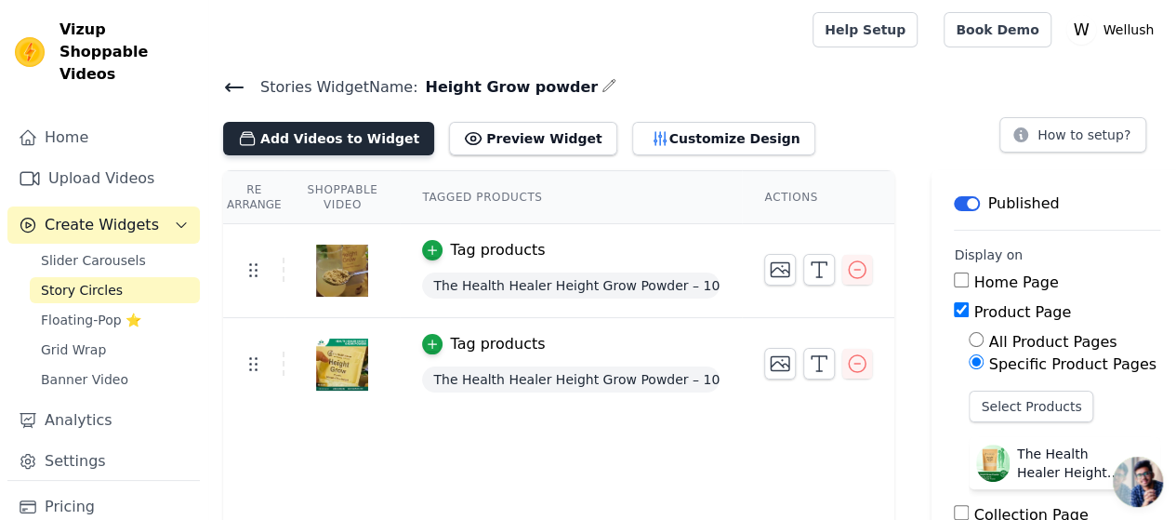
click at [357, 140] on button "Add Videos to Widget" at bounding box center [328, 138] width 211 height 33
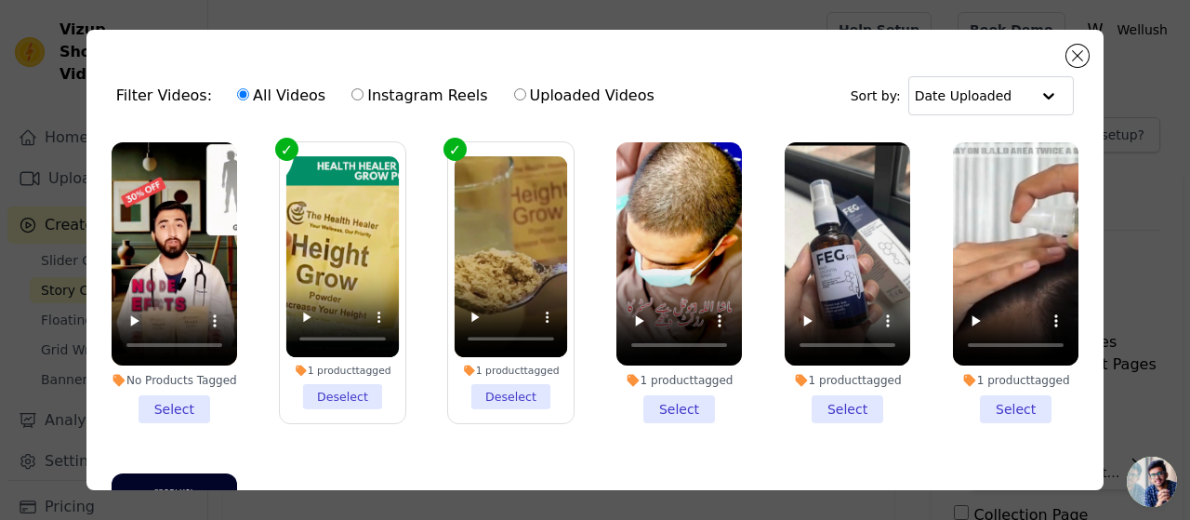
click at [187, 392] on li "No Products Tagged Select" at bounding box center [175, 282] width 126 height 281
click at [0, 0] on input "No Products Tagged Select" at bounding box center [0, 0] width 0 height 0
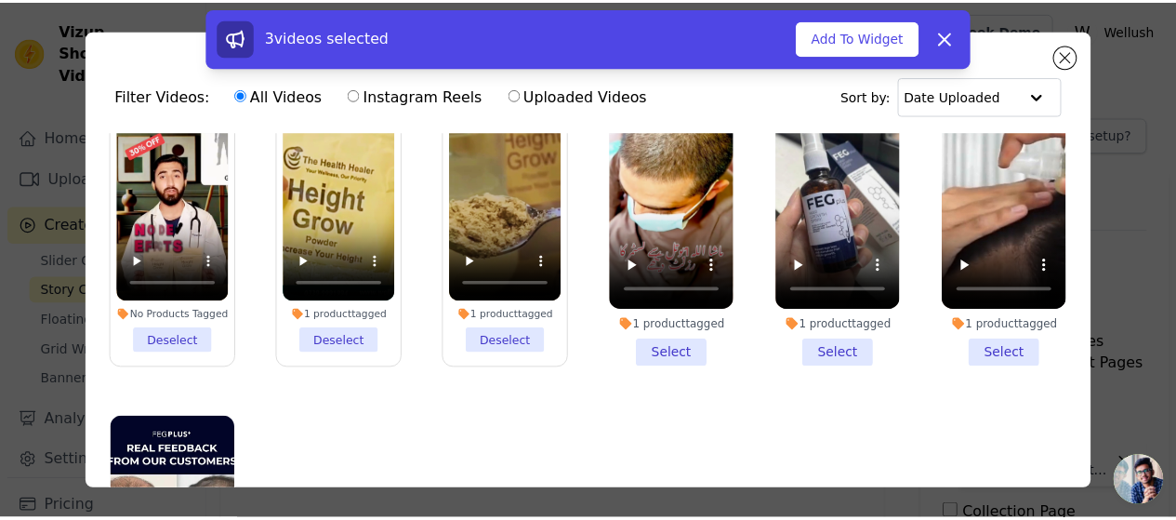
scroll to position [61, 0]
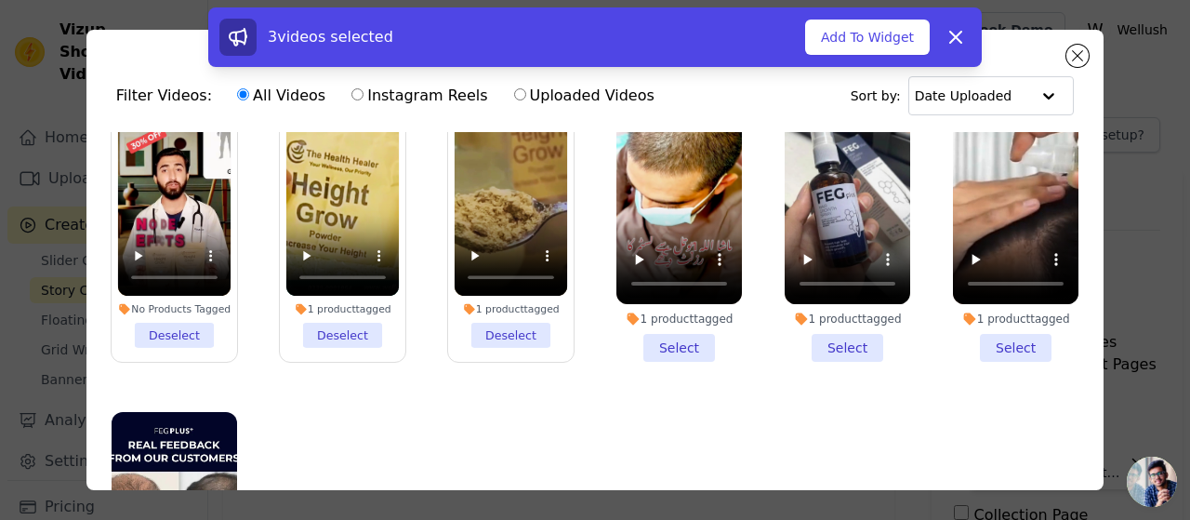
click at [174, 325] on li "No Products Tagged Deselect" at bounding box center [174, 221] width 113 height 253
click at [0, 0] on input "No Products Tagged Deselect" at bounding box center [0, 0] width 0 height 0
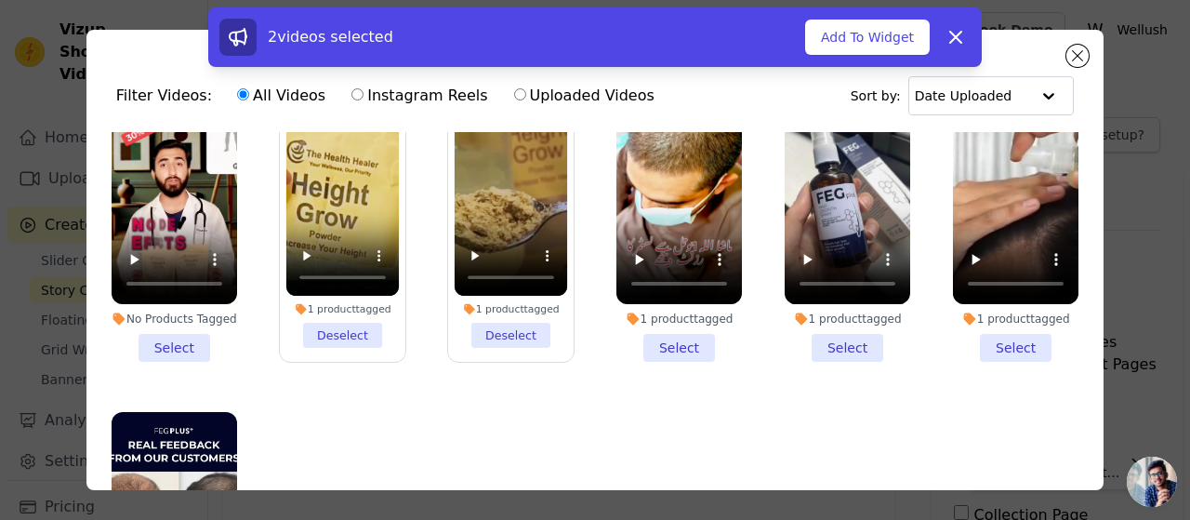
click at [174, 339] on li "No Products Tagged Select" at bounding box center [175, 221] width 126 height 281
click at [0, 0] on input "No Products Tagged Select" at bounding box center [0, 0] width 0 height 0
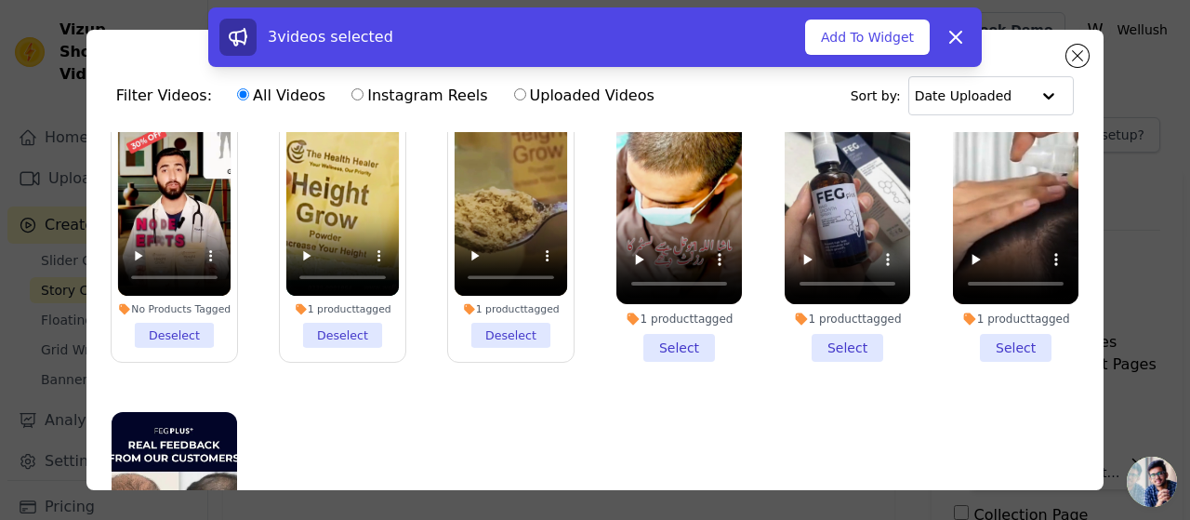
click at [174, 337] on li "No Products Tagged Deselect" at bounding box center [174, 221] width 113 height 253
click at [0, 0] on input "No Products Tagged Deselect" at bounding box center [0, 0] width 0 height 0
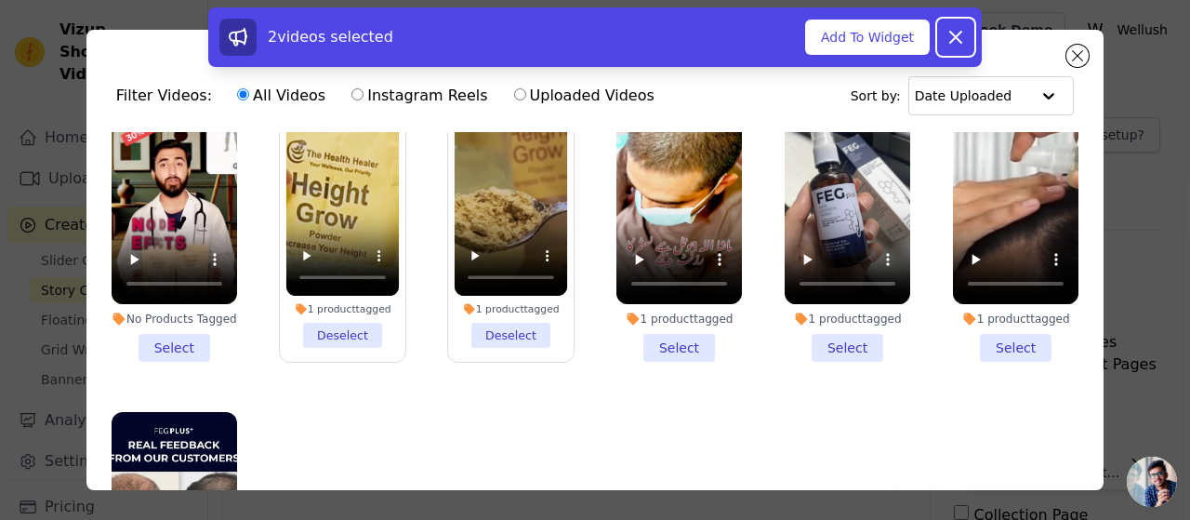
click at [959, 31] on icon at bounding box center [956, 37] width 22 height 22
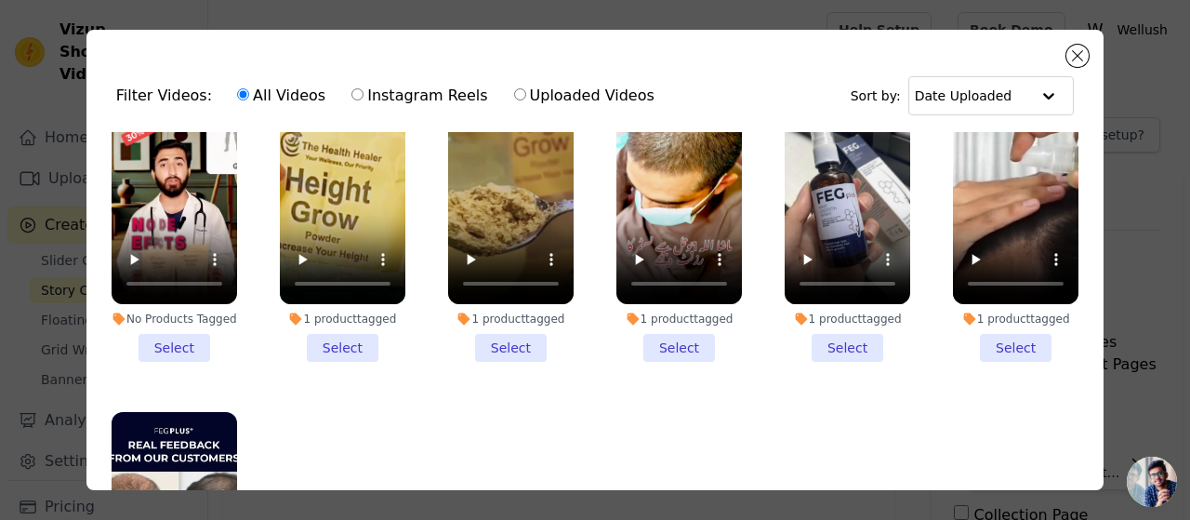
click at [202, 336] on li "No Products Tagged Select" at bounding box center [175, 221] width 126 height 281
click at [0, 0] on input "No Products Tagged Select" at bounding box center [0, 0] width 0 height 0
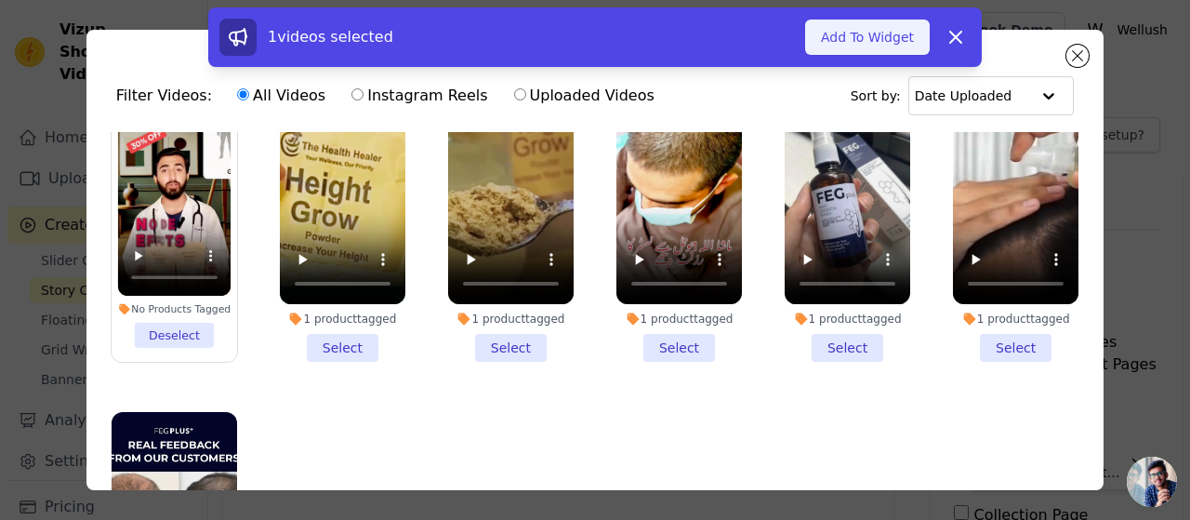
click at [868, 34] on button "Add To Widget" at bounding box center [867, 37] width 125 height 35
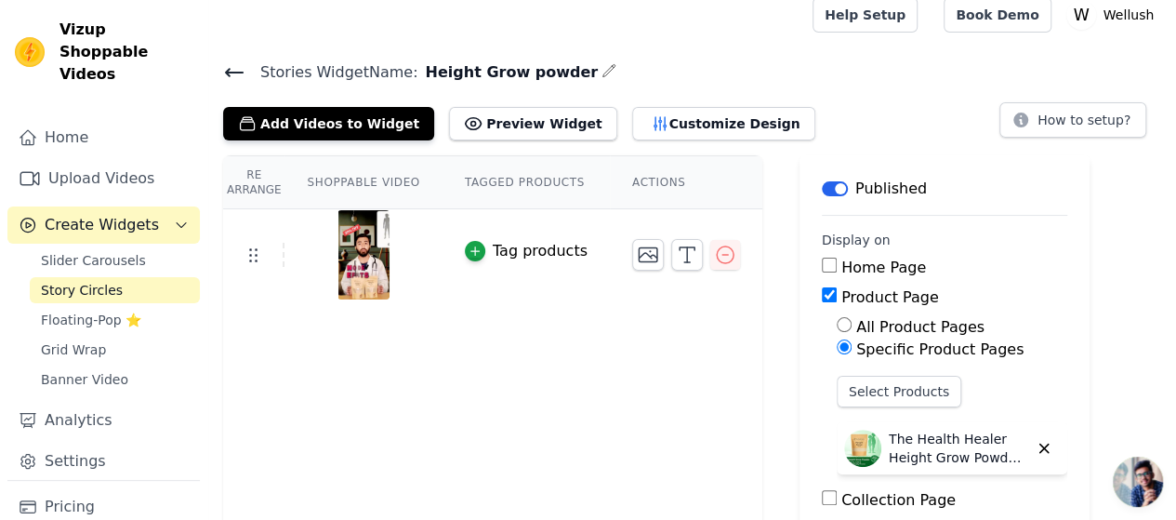
scroll to position [0, 0]
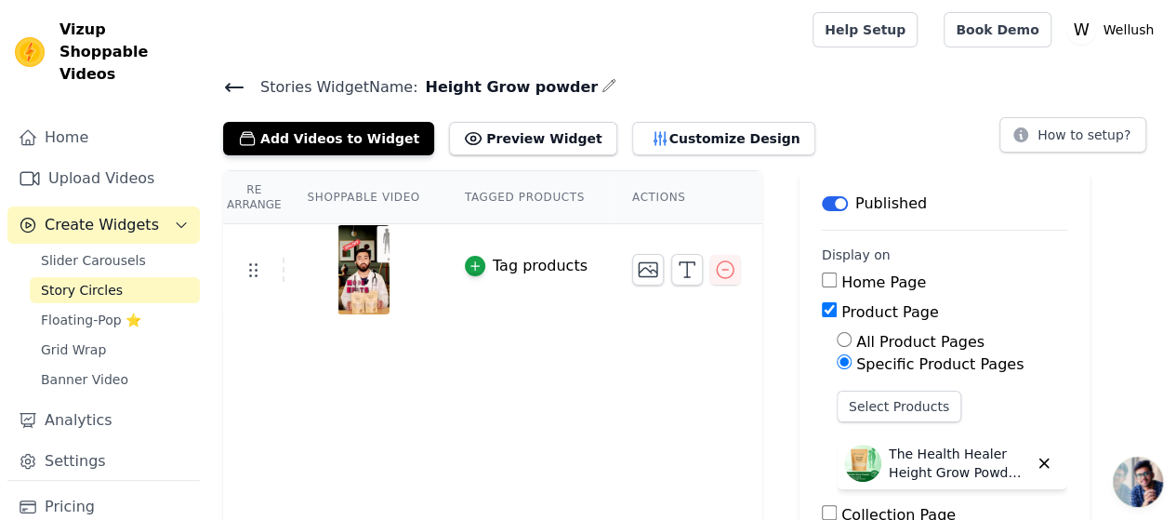
click at [232, 85] on icon at bounding box center [234, 87] width 22 height 22
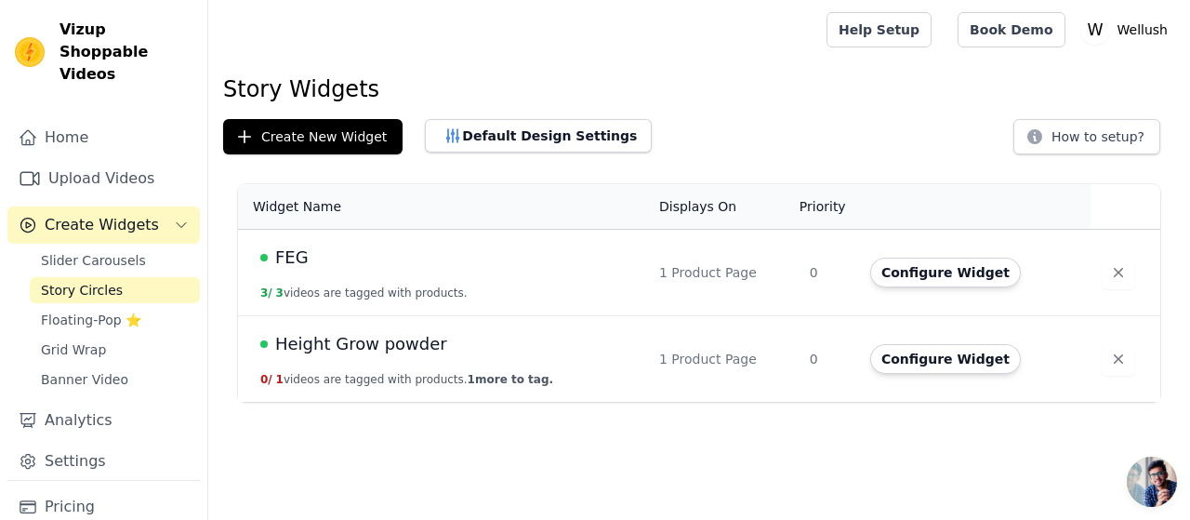
click at [340, 343] on span "Height Grow powder" at bounding box center [361, 344] width 172 height 26
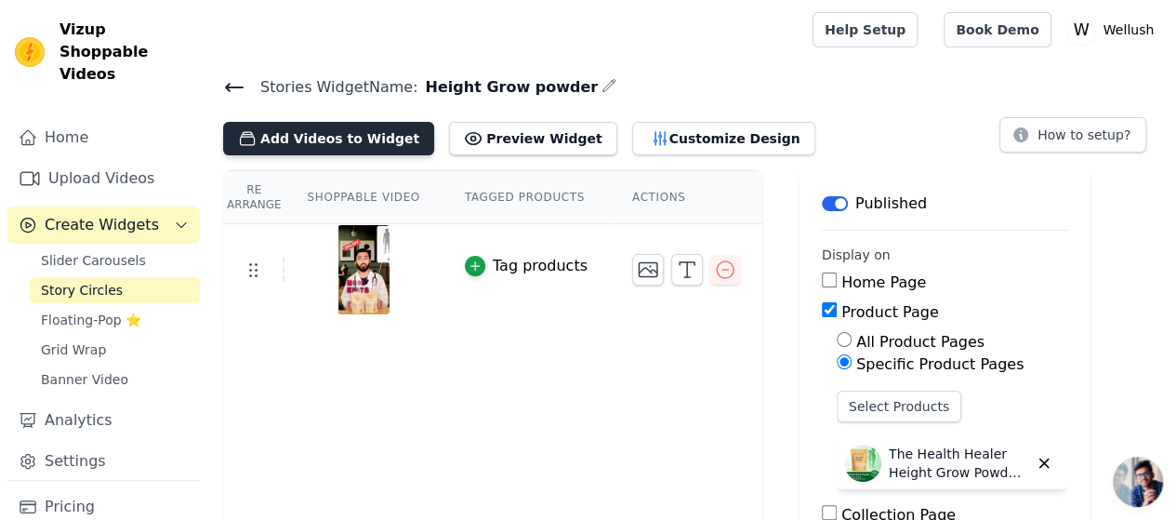
click at [350, 139] on button "Add Videos to Widget" at bounding box center [328, 138] width 211 height 33
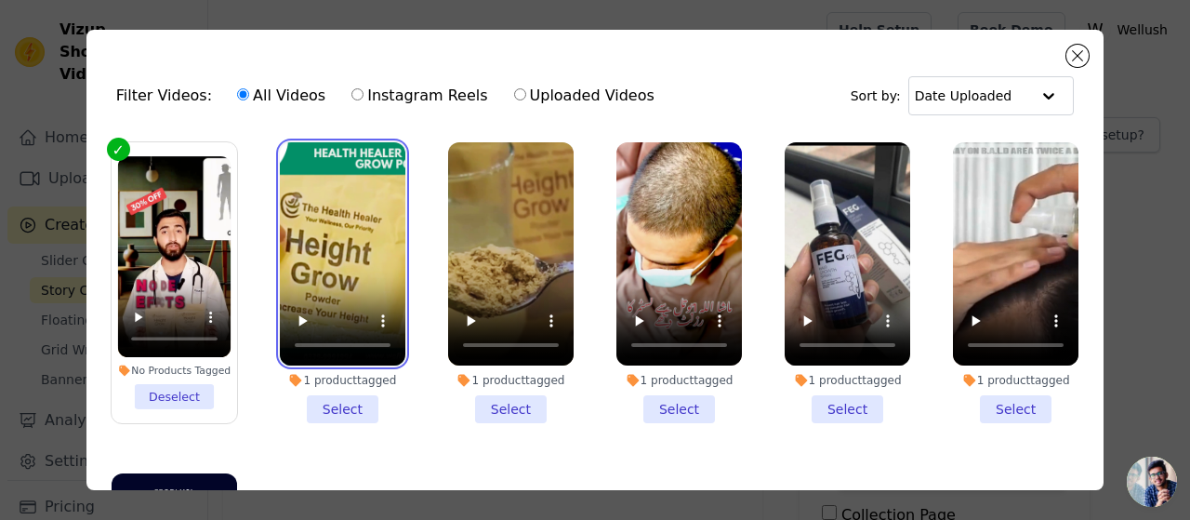
click at [348, 193] on video at bounding box center [343, 253] width 126 height 223
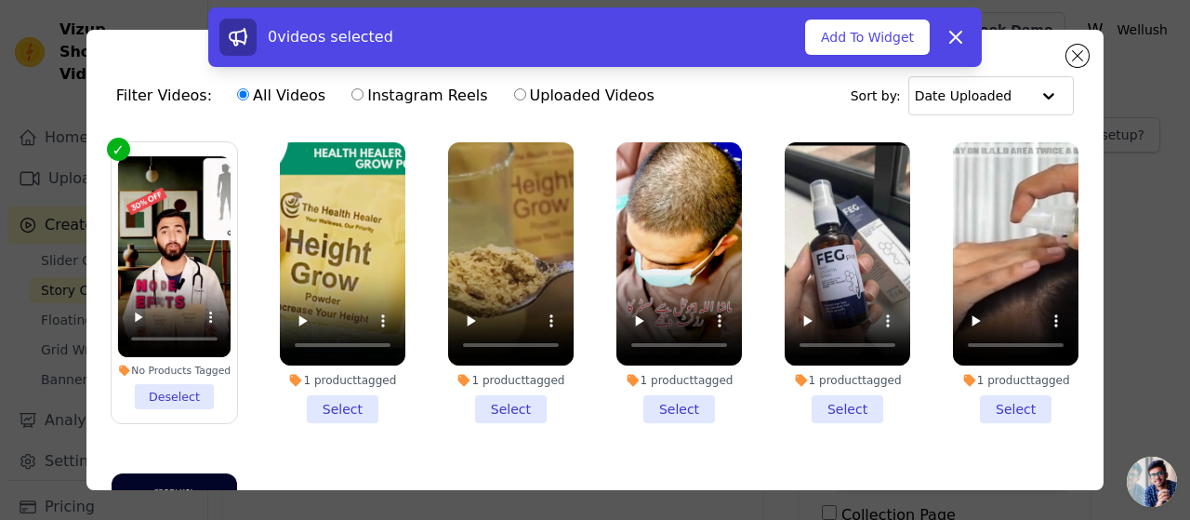
click at [354, 399] on li "1 product tagged Select" at bounding box center [343, 282] width 126 height 281
click at [0, 0] on input "1 product tagged Select" at bounding box center [0, 0] width 0 height 0
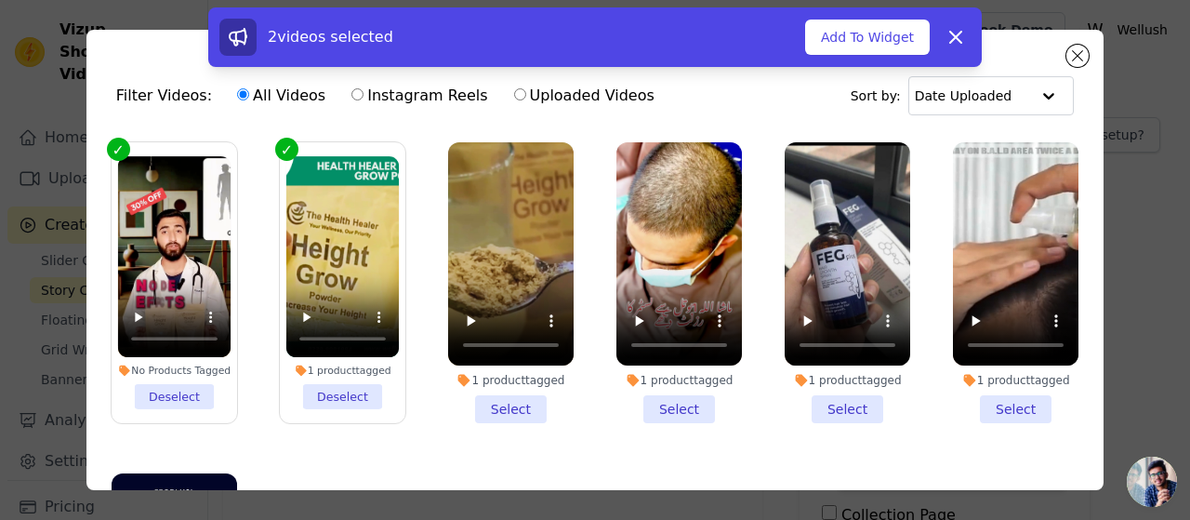
click at [507, 391] on li "1 product tagged Select" at bounding box center [511, 282] width 126 height 281
click at [0, 0] on input "1 product tagged Select" at bounding box center [0, 0] width 0 height 0
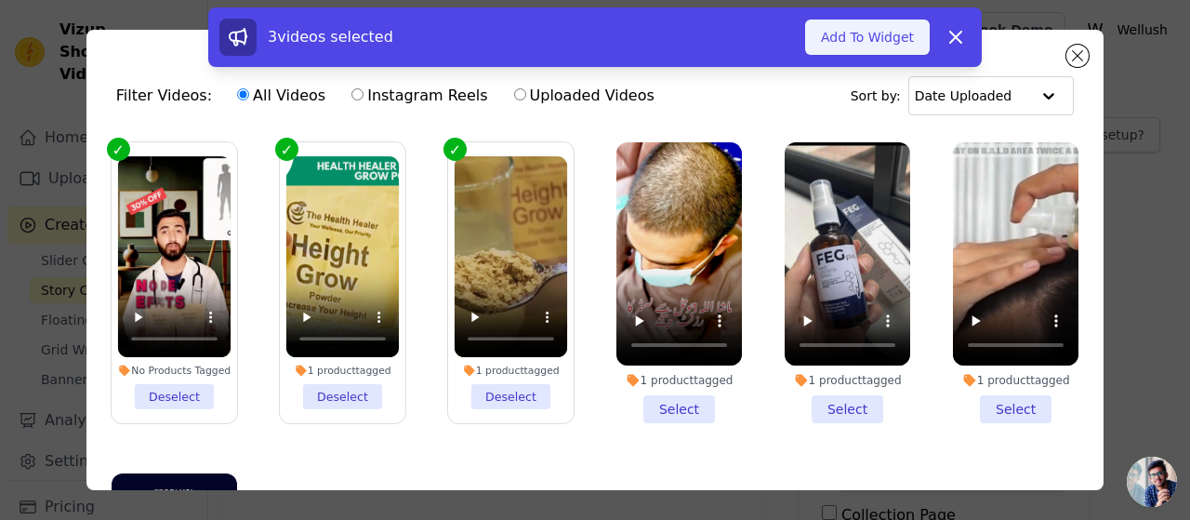
click at [873, 41] on button "Add To Widget" at bounding box center [867, 37] width 125 height 35
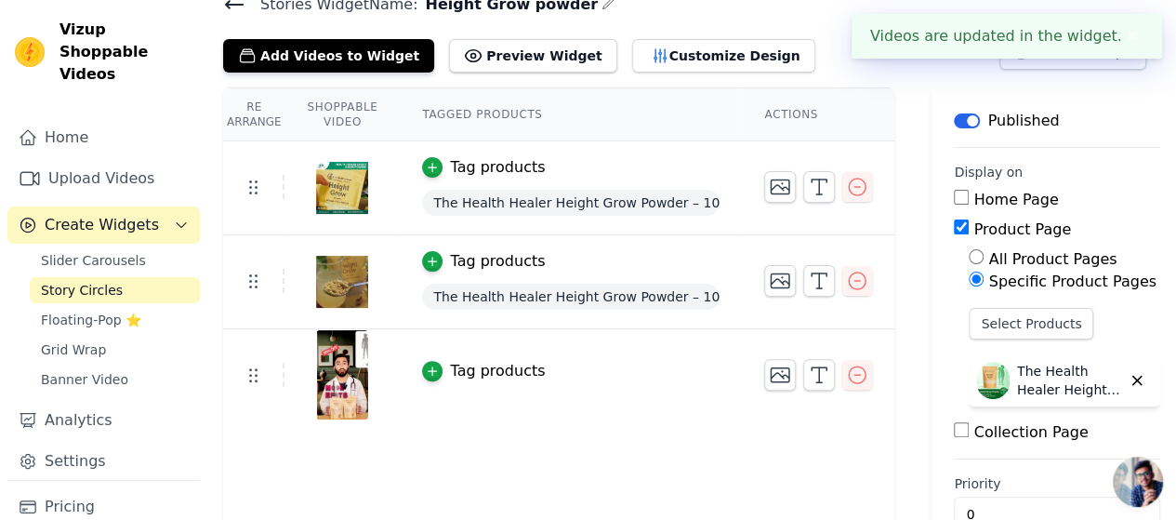
scroll to position [93, 0]
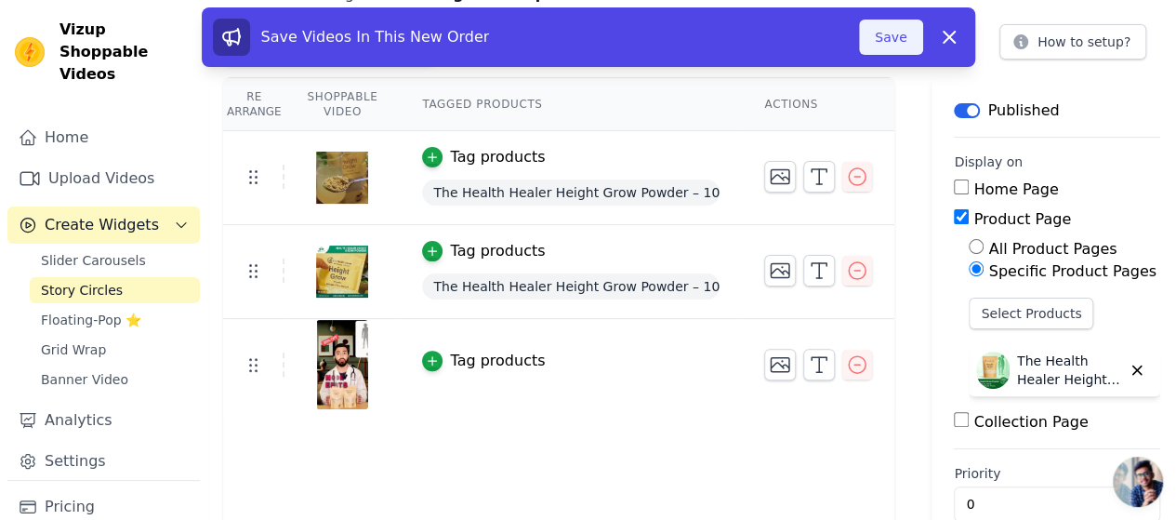
click at [899, 33] on button "Save" at bounding box center [890, 37] width 63 height 35
